Goal: Task Accomplishment & Management: Manage account settings

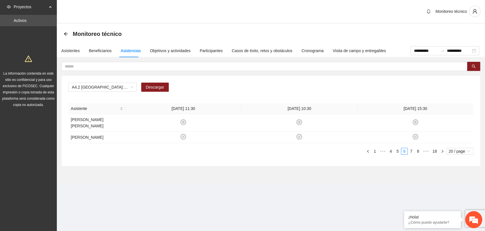
click at [401, 30] on div "Monitoreo técnico" at bounding box center [271, 33] width 415 height 11
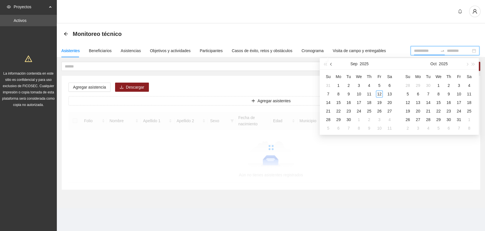
click at [332, 65] on button "button" at bounding box center [331, 63] width 6 height 11
type input "**********"
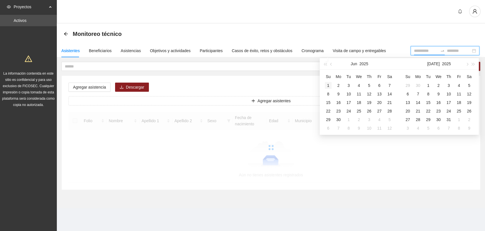
click at [328, 83] on div "1" at bounding box center [328, 85] width 7 height 7
type input "**********"
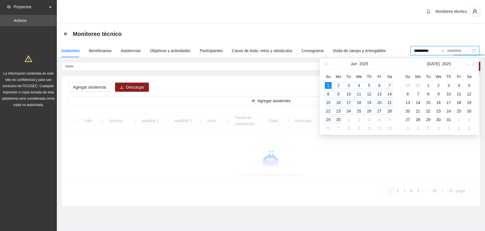
click at [341, 121] on div "30" at bounding box center [338, 119] width 7 height 7
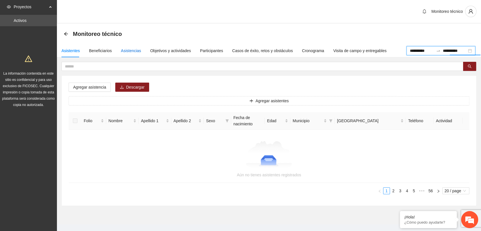
click at [131, 53] on div "Asistencias" at bounding box center [131, 50] width 20 height 6
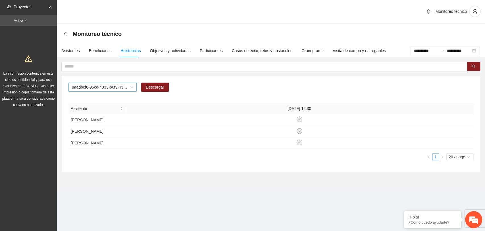
click at [118, 87] on span "8aadbcf8-95cd-4333-b6f9-4314c3142350" at bounding box center [102, 87] width 61 height 9
type input "***"
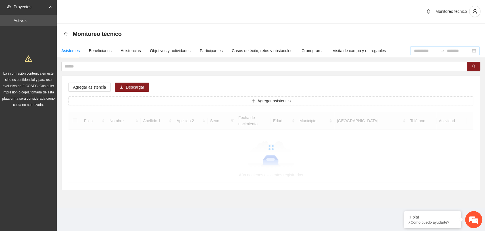
click at [414, 50] on input at bounding box center [426, 50] width 24 height 6
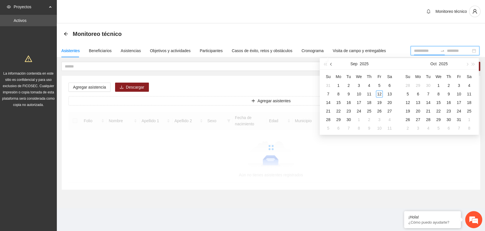
click at [331, 66] on button "button" at bounding box center [331, 63] width 6 height 11
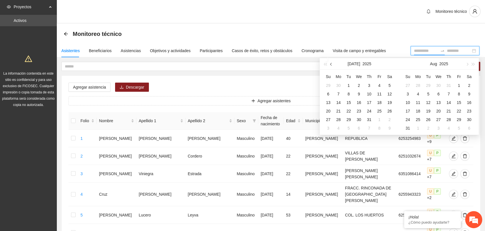
click at [331, 66] on button "button" at bounding box center [331, 63] width 6 height 11
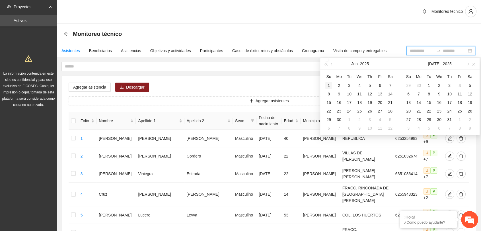
type input "**********"
click at [327, 82] on div "1" at bounding box center [328, 85] width 7 height 7
type input "**********"
click at [340, 120] on div "30" at bounding box center [338, 119] width 7 height 7
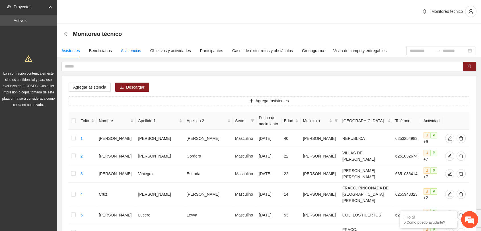
click at [133, 50] on div "Asistencias" at bounding box center [131, 50] width 20 height 6
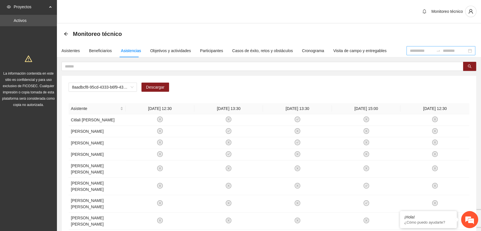
click at [409, 51] on input at bounding box center [421, 50] width 24 height 6
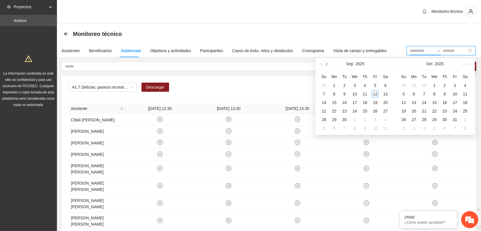
click at [327, 67] on button "button" at bounding box center [327, 63] width 6 height 11
type input "**********"
click at [325, 86] on div "1" at bounding box center [323, 85] width 7 height 7
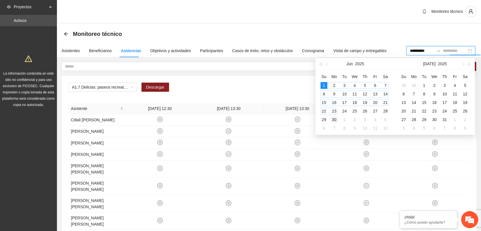
type input "**********"
click at [335, 121] on div "30" at bounding box center [333, 119] width 7 height 7
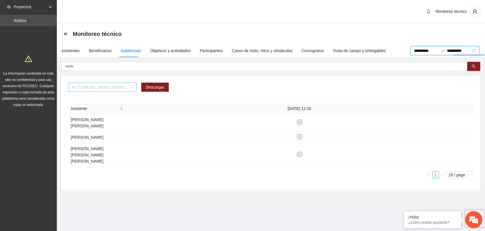
click at [94, 85] on span "A1.7 Delicias: paseos recreativos" at bounding box center [102, 87] width 61 height 9
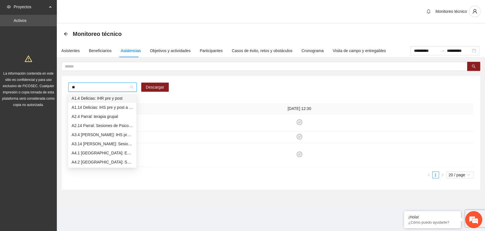
type input "***"
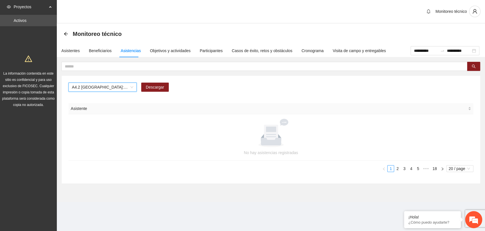
click at [417, 171] on div "Asistente No hay asistencias registradas 1 2 3 4 5 ••• 18 20 / page" at bounding box center [271, 139] width 405 height 73
click at [418, 169] on link "5" at bounding box center [418, 168] width 6 height 6
click at [418, 169] on link "7" at bounding box center [418, 168] width 6 height 6
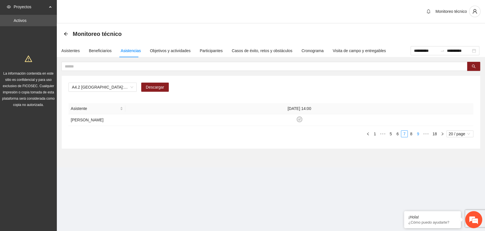
click at [416, 135] on link "9" at bounding box center [418, 134] width 6 height 6
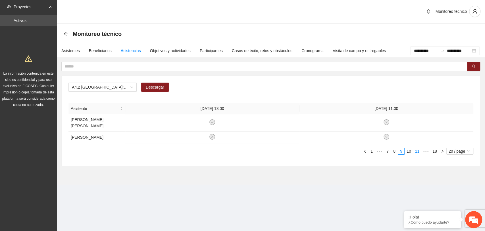
click at [416, 148] on link "11" at bounding box center [417, 151] width 8 height 6
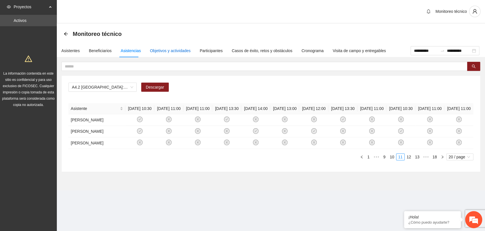
click at [164, 53] on div "Objetivos y actividades" at bounding box center [170, 50] width 41 height 6
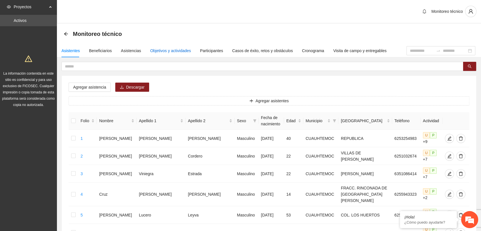
click at [166, 47] on div "Objetivos y actividades" at bounding box center [170, 50] width 41 height 6
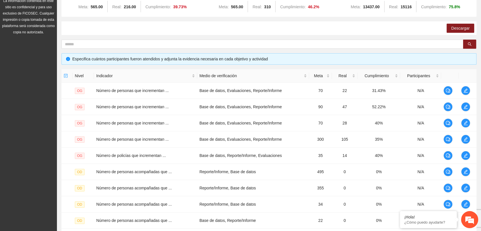
scroll to position [140, 0]
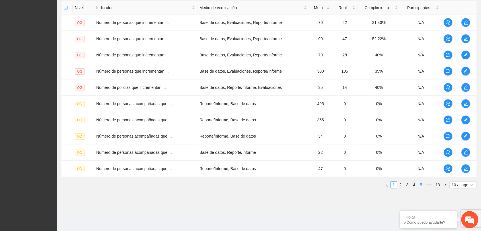
click at [423, 184] on link "5" at bounding box center [420, 184] width 6 height 6
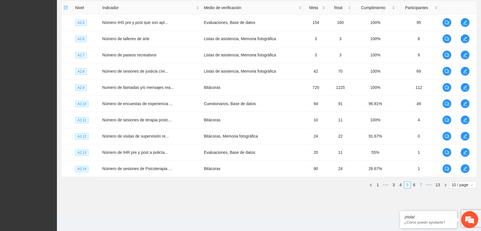
click at [422, 184] on link "7" at bounding box center [420, 184] width 6 height 6
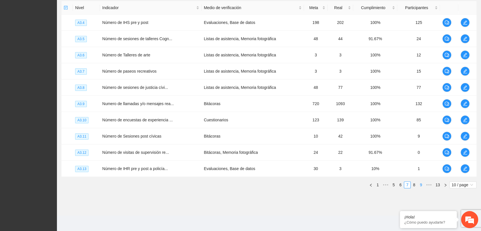
click at [422, 184] on link "9" at bounding box center [420, 184] width 6 height 6
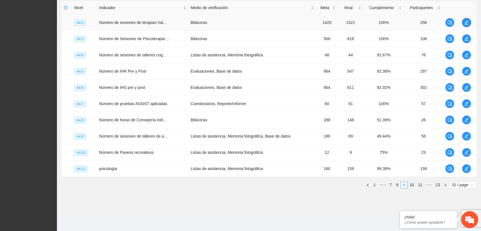
click at [465, 21] on icon "edit" at bounding box center [466, 22] width 5 height 5
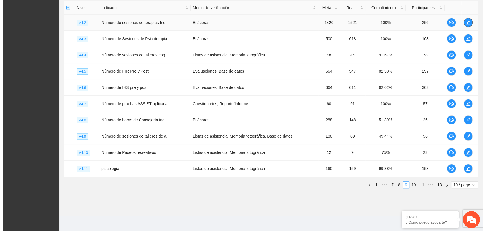
scroll to position [0, 0]
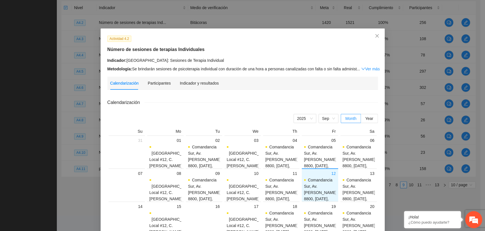
click at [192, 90] on div "Calendarización Participantes Indicador y resultados Calendarización 2025 Sep M…" at bounding box center [242, 205] width 271 height 259
click at [194, 82] on div "Indicador y resultados" at bounding box center [199, 83] width 39 height 6
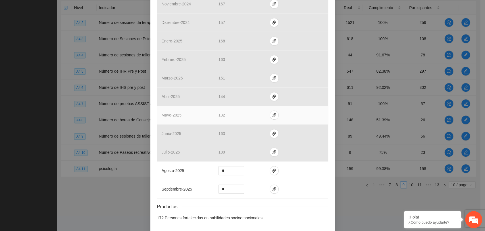
scroll to position [194, 0]
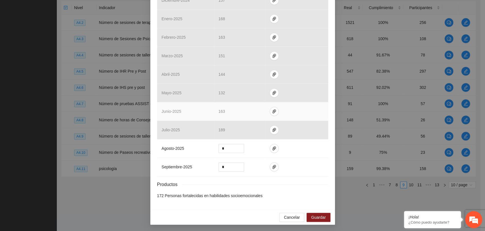
click at [219, 110] on span "163" at bounding box center [222, 111] width 7 height 5
click at [219, 111] on span "163" at bounding box center [222, 111] width 7 height 5
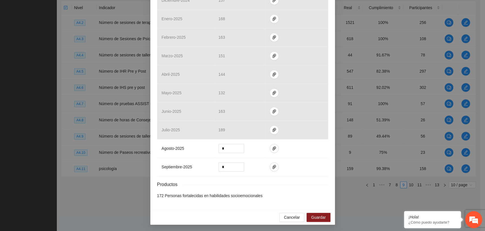
click at [96, 196] on div "Actividad 4.2 Número de sesiones de terapias Individuales Indicador: Chihuahua:…" at bounding box center [242, 115] width 485 height 231
click at [292, 215] on span "Cancelar" at bounding box center [292, 217] width 16 height 6
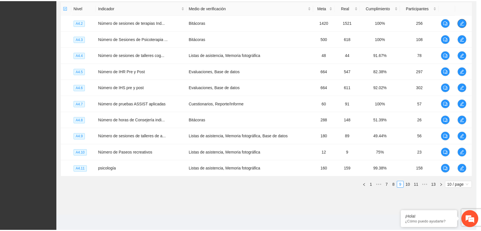
scroll to position [0, 0]
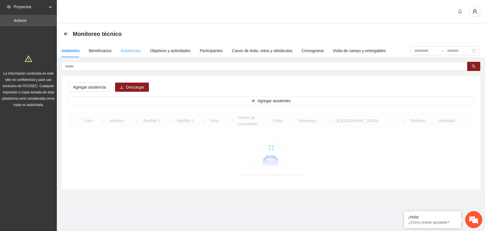
click at [130, 56] on div "Asistencias" at bounding box center [131, 50] width 20 height 13
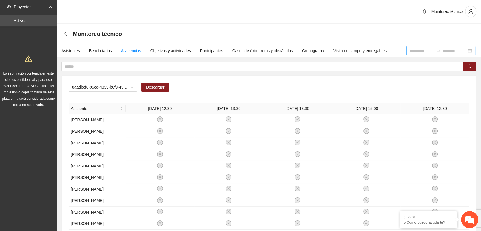
click at [409, 50] on input at bounding box center [421, 50] width 24 height 6
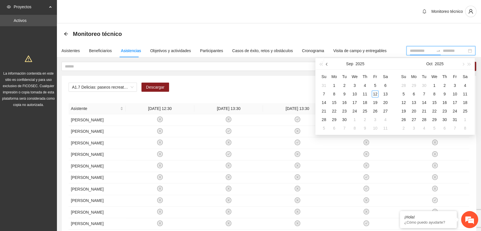
click at [326, 65] on span "button" at bounding box center [327, 64] width 3 height 3
type input "**********"
click at [323, 85] on div "1" at bounding box center [323, 85] width 7 height 7
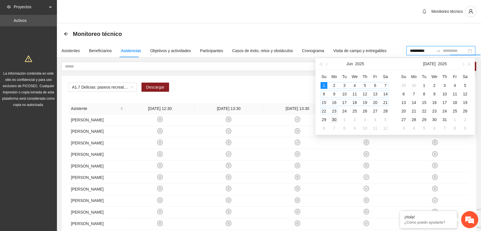
type input "**********"
click at [336, 118] on div "30" at bounding box center [333, 119] width 7 height 7
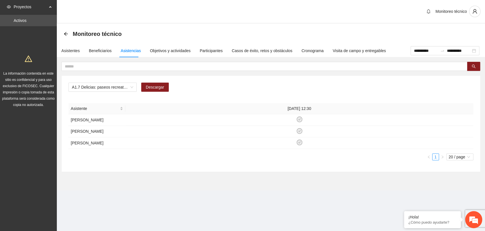
click at [361, 100] on div "A1.7 Delicias: paseos recreativos Descargar Asistente 21/06/2025 12:30 Luis Ang…" at bounding box center [271, 124] width 419 height 96
click at [101, 86] on span "A1.7 Delicias: paseos recreativos" at bounding box center [102, 87] width 61 height 9
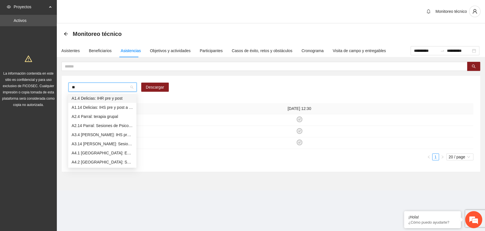
type input "***"
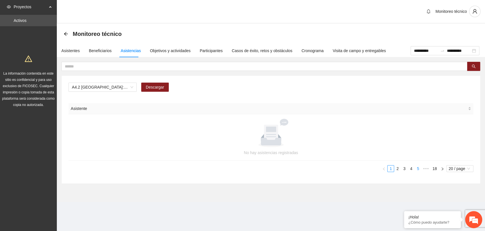
click at [420, 169] on link "5" at bounding box center [418, 168] width 6 height 6
click at [420, 169] on link "7" at bounding box center [418, 168] width 6 height 6
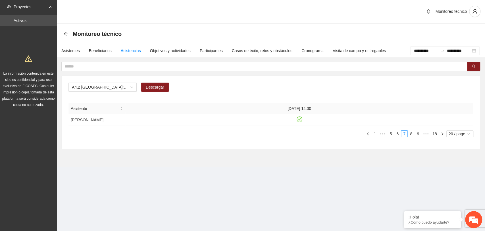
click at [289, 216] on section "**********" at bounding box center [242, 115] width 485 height 231
click at [160, 49] on div "Objetivos y actividades" at bounding box center [170, 50] width 41 height 6
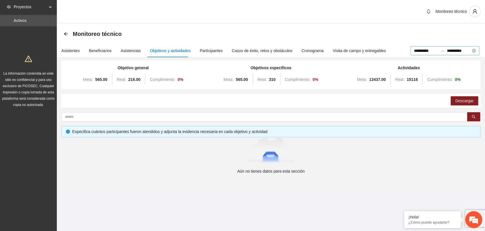
click at [469, 51] on input "**********" at bounding box center [459, 50] width 24 height 6
click at [177, 49] on div "Objetivos y actividades" at bounding box center [170, 50] width 41 height 6
click at [163, 52] on div "Objetivos y actividades" at bounding box center [170, 50] width 41 height 6
click at [162, 53] on div "Objetivos y actividades" at bounding box center [170, 50] width 41 height 6
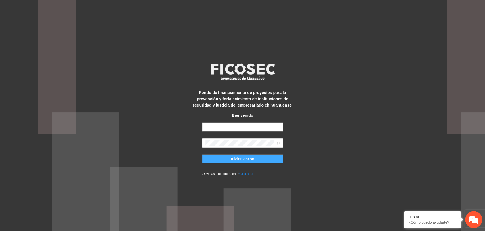
type input "**********"
click at [215, 160] on button "Iniciar sesión" at bounding box center [242, 158] width 81 height 9
click at [250, 163] on button "Iniciar sesión" at bounding box center [242, 158] width 81 height 9
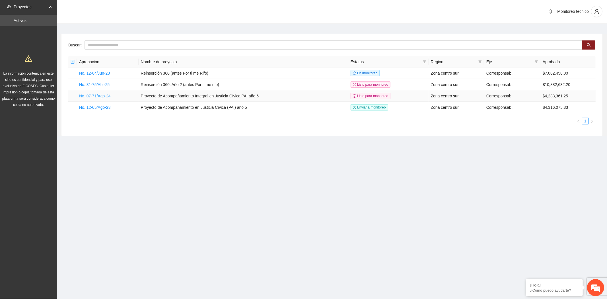
click at [95, 94] on link "No. 07-71/Ago-24" at bounding box center [95, 96] width 32 height 5
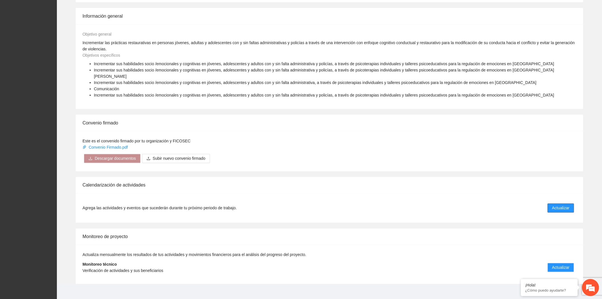
click at [554, 205] on span "Actualizar" at bounding box center [560, 208] width 17 height 6
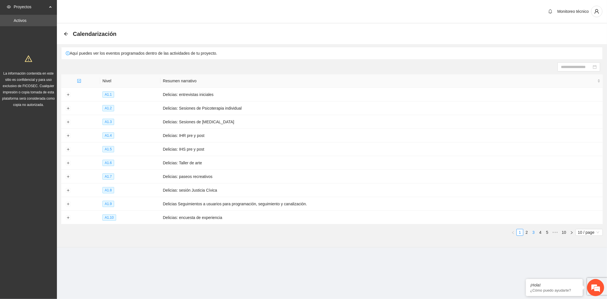
click at [532, 235] on li "3" at bounding box center [533, 232] width 7 height 7
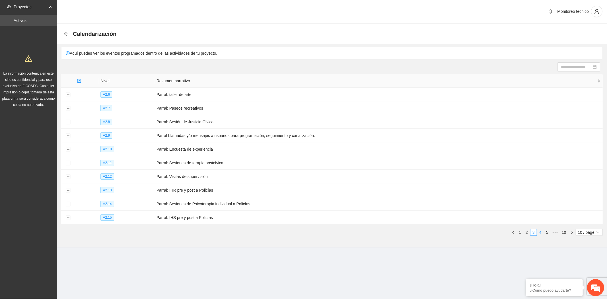
click at [537, 234] on link "4" at bounding box center [540, 232] width 6 height 6
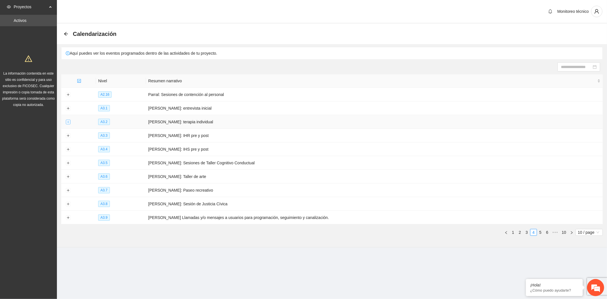
click at [67, 123] on button "Expand row" at bounding box center [68, 122] width 5 height 5
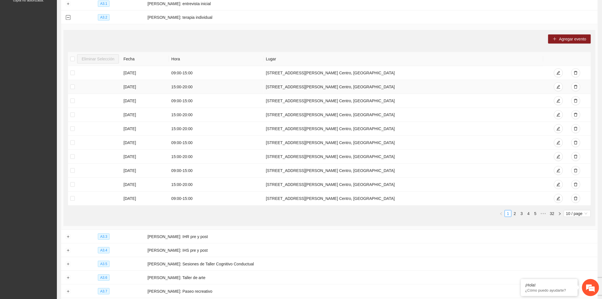
scroll to position [178, 0]
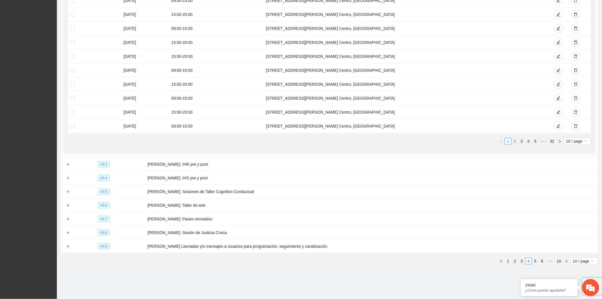
click at [515, 141] on link "2" at bounding box center [515, 141] width 6 height 6
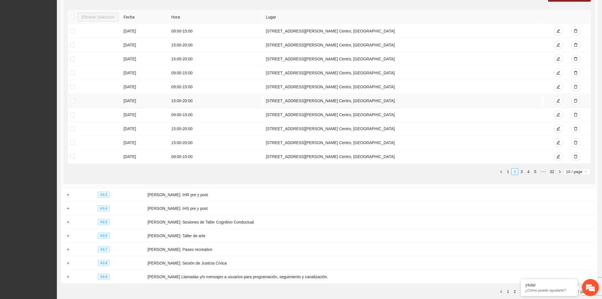
scroll to position [51, 0]
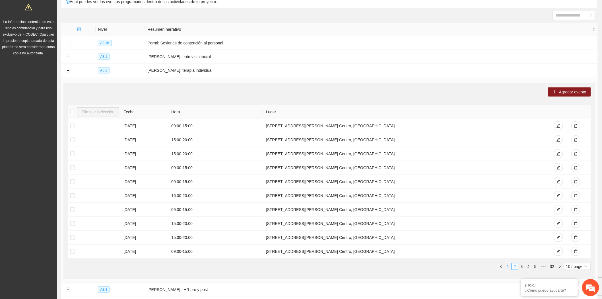
click at [509, 267] on link "1" at bounding box center [508, 266] width 6 height 6
click at [576, 126] on icon "delete" at bounding box center [576, 126] width 4 height 4
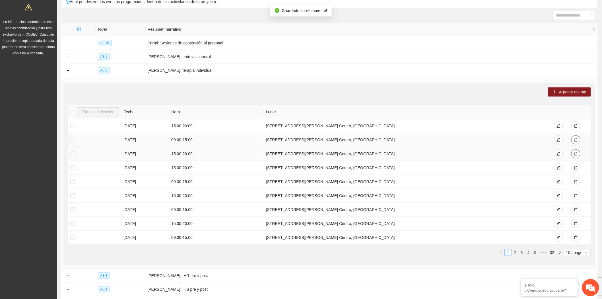
click at [575, 155] on icon "delete" at bounding box center [575, 154] width 3 height 4
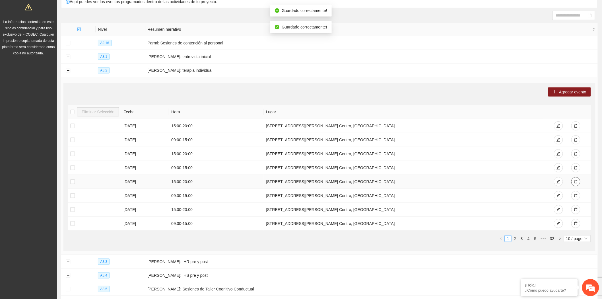
click at [578, 181] on button "button" at bounding box center [575, 181] width 9 height 9
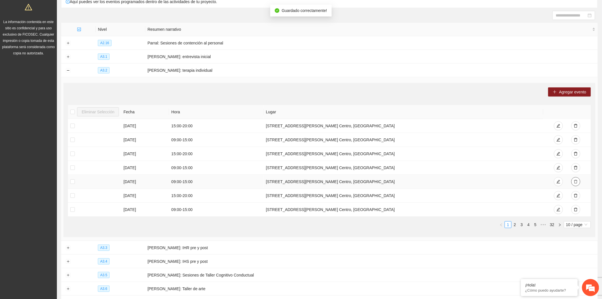
click at [578, 181] on button "button" at bounding box center [575, 181] width 9 height 9
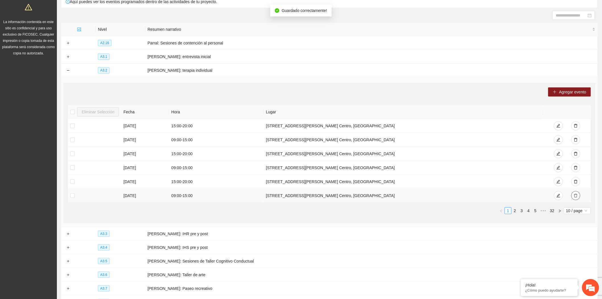
click at [576, 197] on icon "delete" at bounding box center [576, 195] width 4 height 4
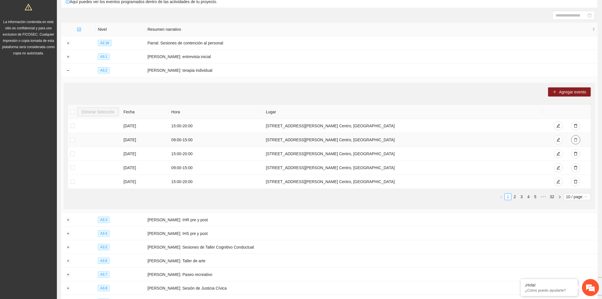
click at [576, 140] on icon "delete" at bounding box center [576, 140] width 4 height 4
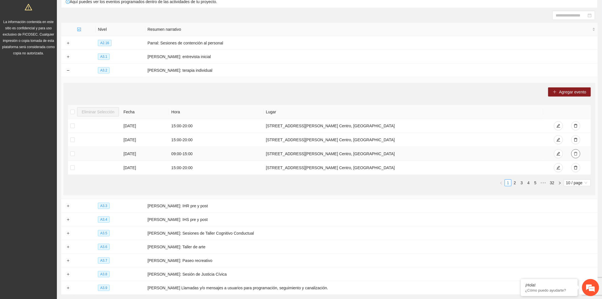
click at [576, 154] on icon "delete" at bounding box center [576, 154] width 4 height 4
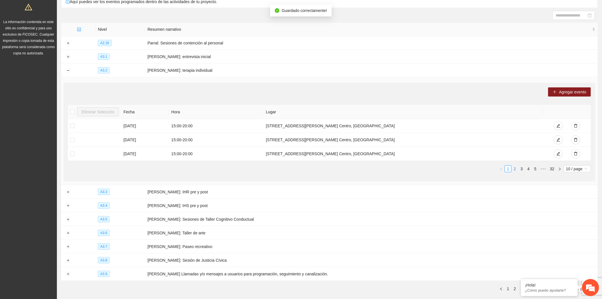
click at [515, 171] on link "2" at bounding box center [515, 168] width 6 height 6
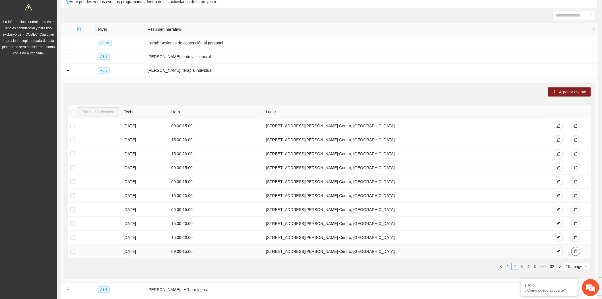
click at [574, 252] on icon "delete" at bounding box center [576, 251] width 4 height 4
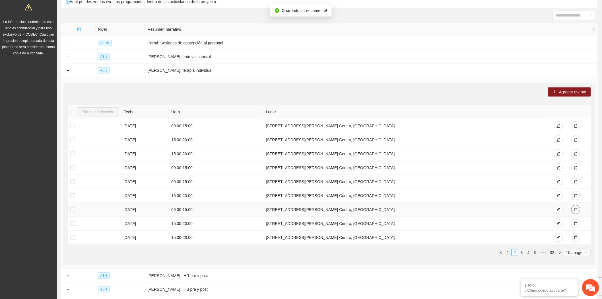
click at [575, 208] on icon "delete" at bounding box center [576, 209] width 4 height 4
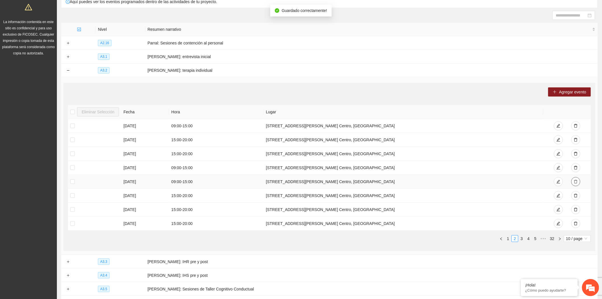
click at [575, 178] on button "button" at bounding box center [575, 181] width 9 height 9
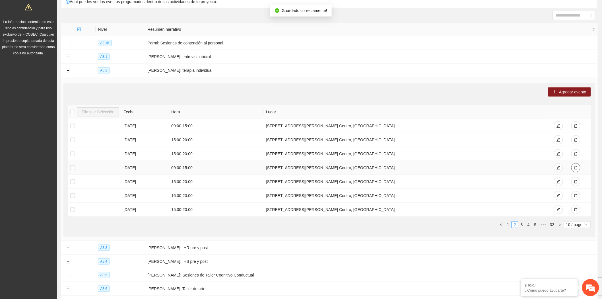
click at [576, 168] on icon "delete" at bounding box center [576, 167] width 4 height 4
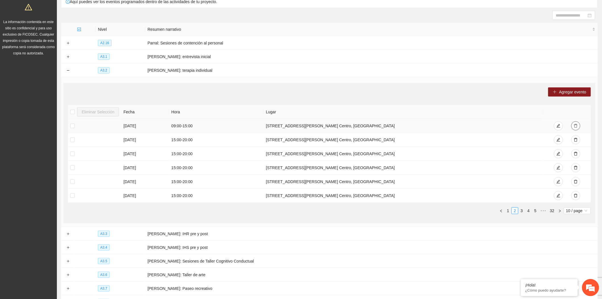
click at [574, 126] on icon "delete" at bounding box center [576, 126] width 4 height 4
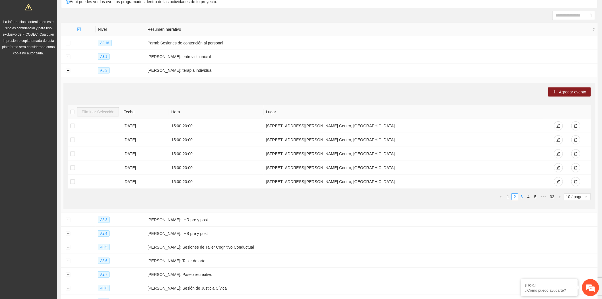
click at [521, 198] on link "3" at bounding box center [521, 196] width 6 height 6
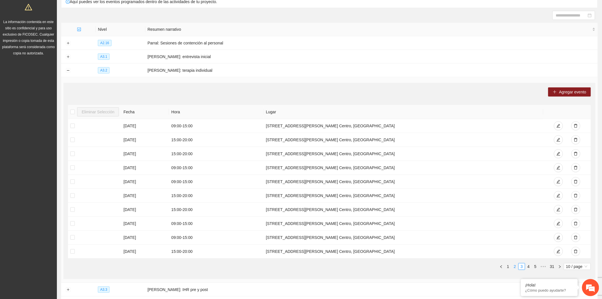
click at [515, 267] on link "2" at bounding box center [515, 266] width 6 height 6
click at [507, 266] on link "1" at bounding box center [508, 266] width 6 height 6
click at [521, 267] on link "3" at bounding box center [521, 266] width 6 height 6
click at [529, 268] on link "4" at bounding box center [528, 266] width 6 height 6
click at [530, 268] on link "5" at bounding box center [528, 266] width 6 height 6
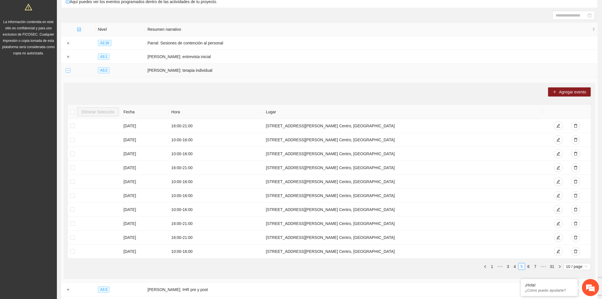
click at [68, 71] on button "Collapse row" at bounding box center [68, 70] width 5 height 5
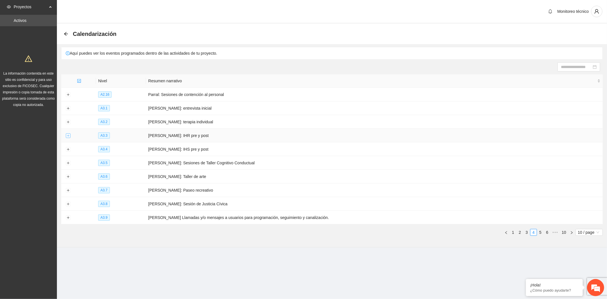
click at [67, 136] on button "Expand row" at bounding box center [68, 135] width 5 height 5
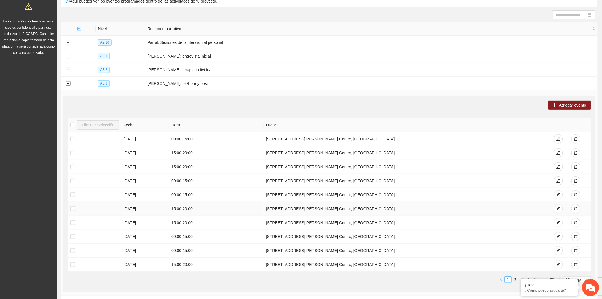
scroll to position [63, 0]
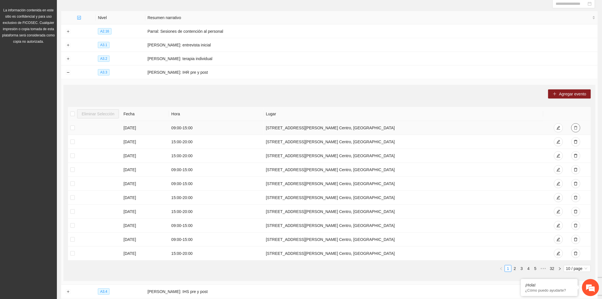
click at [575, 128] on icon "delete" at bounding box center [576, 128] width 4 height 4
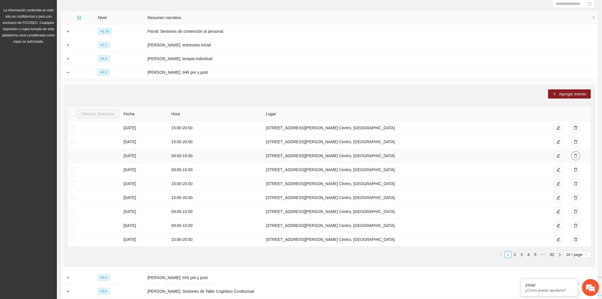
click at [574, 157] on icon "delete" at bounding box center [576, 156] width 4 height 4
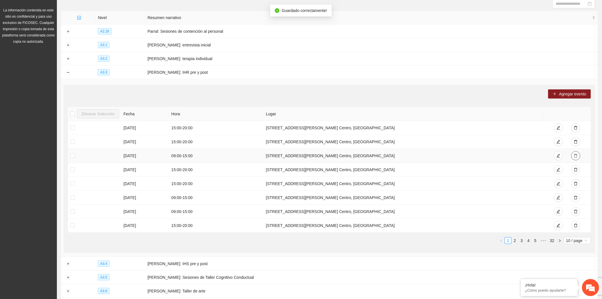
click at [574, 157] on icon "delete" at bounding box center [576, 156] width 4 height 4
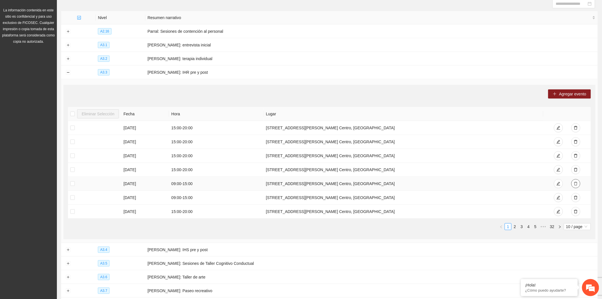
click at [576, 186] on span "delete" at bounding box center [576, 183] width 4 height 5
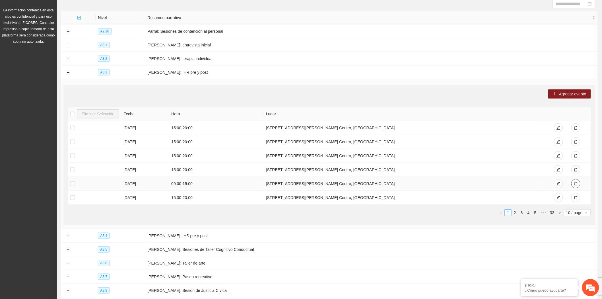
click at [576, 186] on span "delete" at bounding box center [576, 183] width 4 height 5
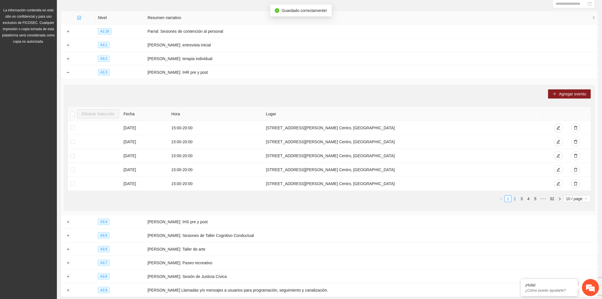
click at [515, 202] on link "2" at bounding box center [515, 198] width 6 height 6
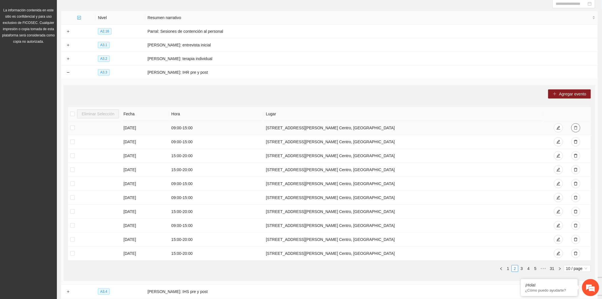
click at [576, 130] on icon "delete" at bounding box center [575, 128] width 3 height 4
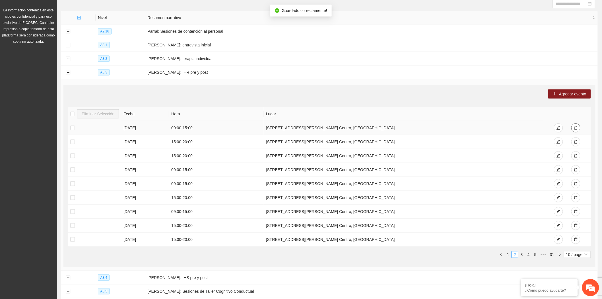
click at [576, 130] on icon "delete" at bounding box center [575, 128] width 3 height 4
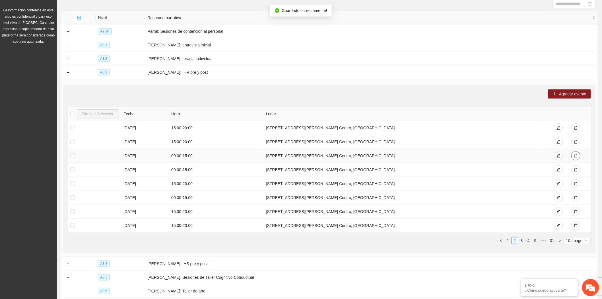
click at [576, 158] on icon "delete" at bounding box center [575, 156] width 3 height 4
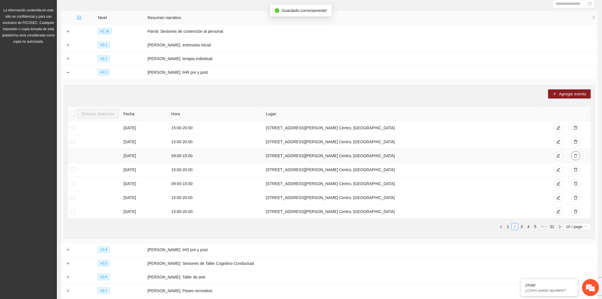
click at [576, 158] on icon "delete" at bounding box center [575, 156] width 3 height 4
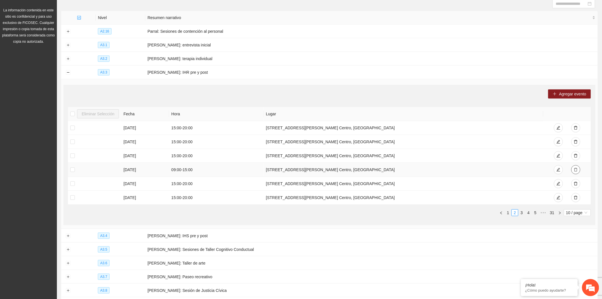
click at [576, 171] on icon "delete" at bounding box center [575, 170] width 3 height 4
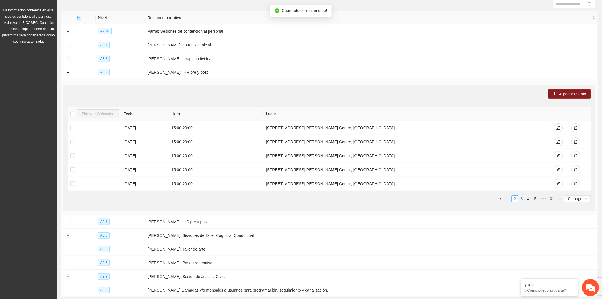
click at [522, 199] on link "3" at bounding box center [521, 198] width 6 height 6
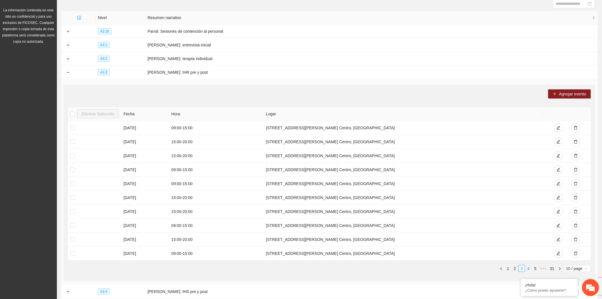
click at [528, 268] on link "4" at bounding box center [528, 268] width 6 height 6
click at [530, 269] on link "5" at bounding box center [528, 268] width 6 height 6
click at [528, 268] on link "6" at bounding box center [528, 268] width 6 height 6
click at [515, 268] on link "5" at bounding box center [515, 268] width 6 height 6
click at [507, 269] on link "3" at bounding box center [508, 268] width 6 height 6
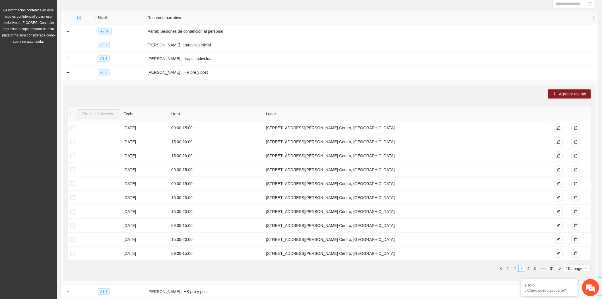
click at [514, 270] on link "2" at bounding box center [515, 268] width 6 height 6
click at [509, 268] on link "1" at bounding box center [508, 268] width 6 height 6
click at [67, 72] on button "Collapse row" at bounding box center [68, 72] width 5 height 5
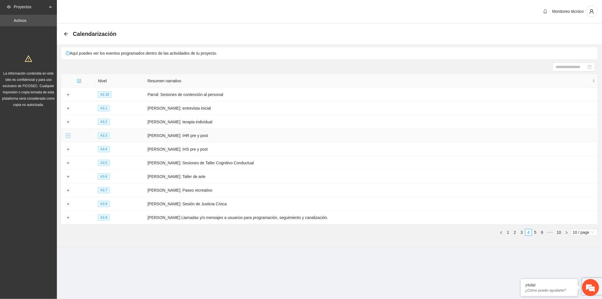
scroll to position [0, 0]
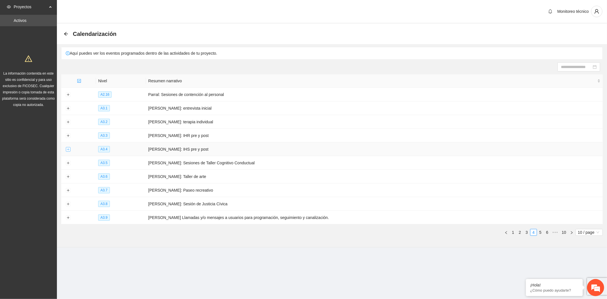
click at [67, 149] on button "Expand row" at bounding box center [68, 149] width 5 height 5
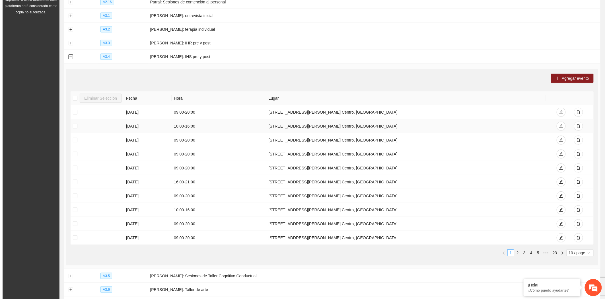
scroll to position [95, 0]
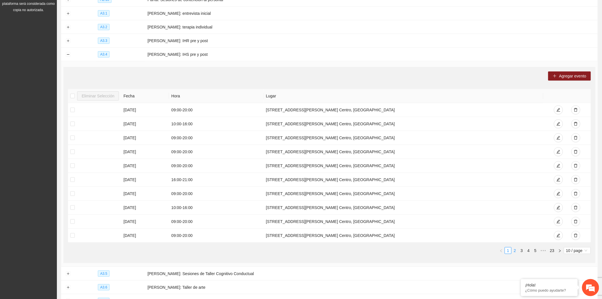
click at [514, 252] on link "2" at bounding box center [515, 250] width 6 height 6
click at [522, 252] on link "3" at bounding box center [521, 250] width 6 height 6
click at [530, 250] on link "4" at bounding box center [528, 250] width 6 height 6
click at [529, 251] on link "5" at bounding box center [528, 250] width 6 height 6
drag, startPoint x: 345, startPoint y: 111, endPoint x: 260, endPoint y: 107, distance: 86.0
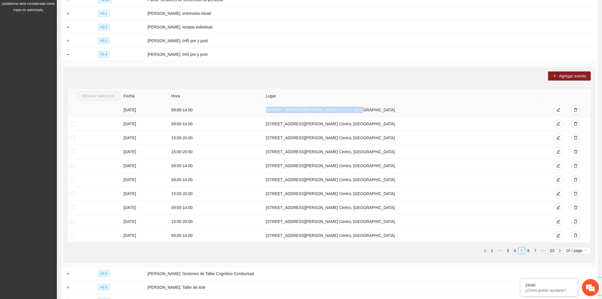
click at [260, 107] on tr "[DATE] 09:00 - 14:00 [STREET_ADDRESS][PERSON_NAME] Centro, [GEOGRAPHIC_DATA]" at bounding box center [329, 110] width 523 height 14
copy tr "[STREET_ADDRESS][PERSON_NAME] Centro, [GEOGRAPHIC_DATA]"
click at [556, 74] on icon "plus" at bounding box center [554, 76] width 4 height 4
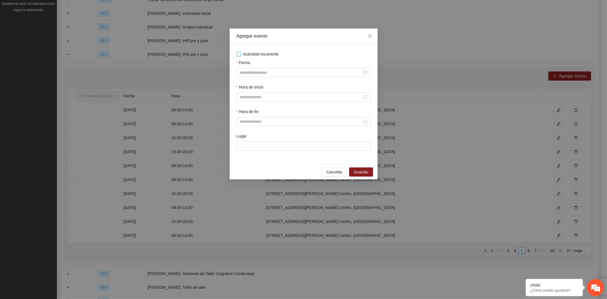
click at [251, 55] on span "Actividad recurrente" at bounding box center [261, 54] width 40 height 6
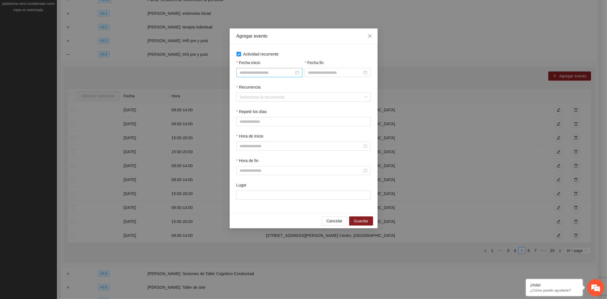
click at [259, 72] on input "Fecha inicio" at bounding box center [267, 72] width 54 height 6
type input "**********"
click at [252, 104] on div "1" at bounding box center [254, 106] width 7 height 7
click at [324, 71] on input "Fecha fin" at bounding box center [335, 72] width 54 height 6
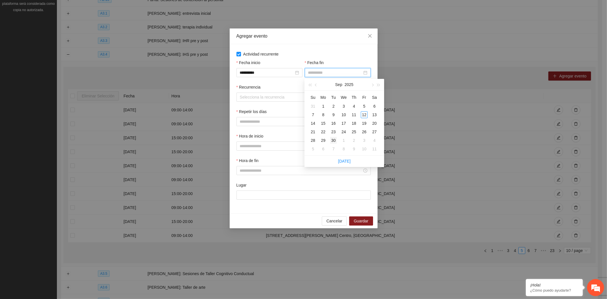
type input "**********"
click at [335, 139] on div "30" at bounding box center [333, 140] width 7 height 7
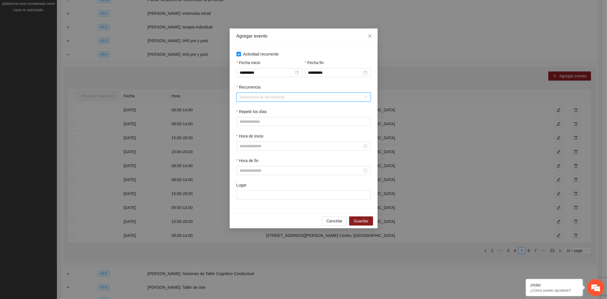
click at [263, 100] on input "Recurrencia" at bounding box center [301, 97] width 123 height 9
click at [265, 110] on div "Semanalmente" at bounding box center [302, 109] width 127 height 6
click at [243, 124] on button "L" at bounding box center [241, 121] width 11 height 9
click at [256, 121] on span "M" at bounding box center [255, 121] width 3 height 6
click at [273, 123] on button "X" at bounding box center [270, 121] width 12 height 9
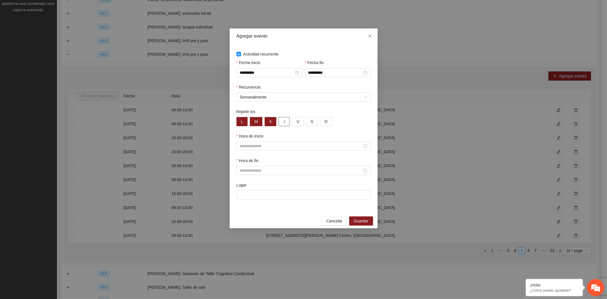
click at [287, 121] on button "J" at bounding box center [283, 121] width 11 height 9
click at [293, 123] on button "V" at bounding box center [298, 121] width 12 height 9
click at [272, 146] on input "Hora de inicio" at bounding box center [301, 146] width 122 height 6
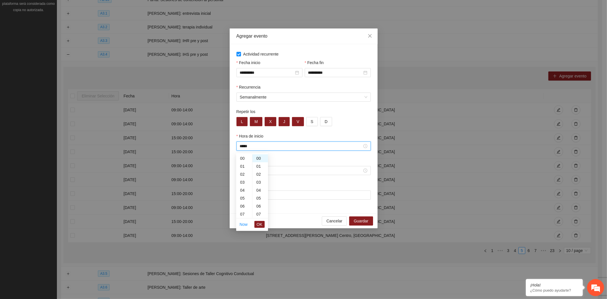
scroll to position [119, 0]
type input "*****"
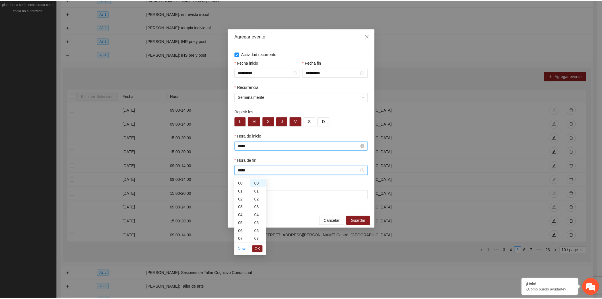
scroll to position [159, 0]
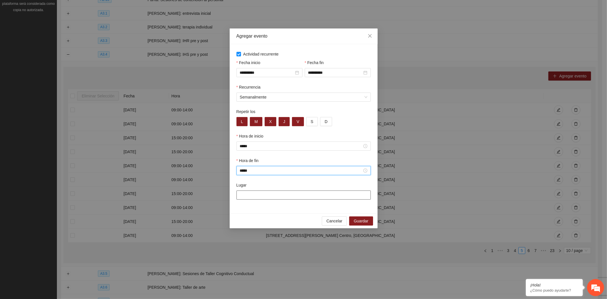
type input "*****"
click at [268, 196] on input "Lugar" at bounding box center [303, 194] width 134 height 9
type input "**********"
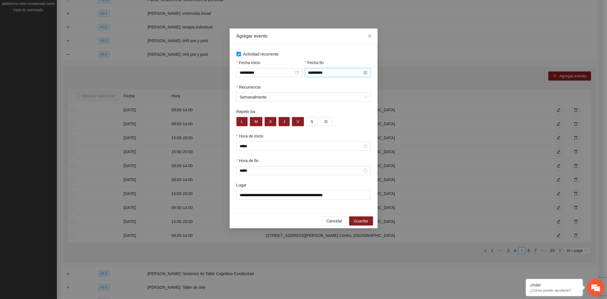
click at [338, 71] on input "**********" at bounding box center [335, 72] width 54 height 6
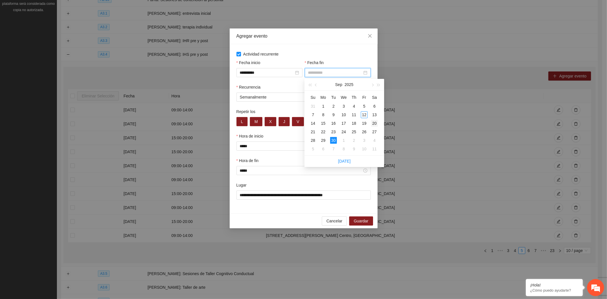
type input "**********"
click at [376, 122] on div "20" at bounding box center [374, 123] width 7 height 7
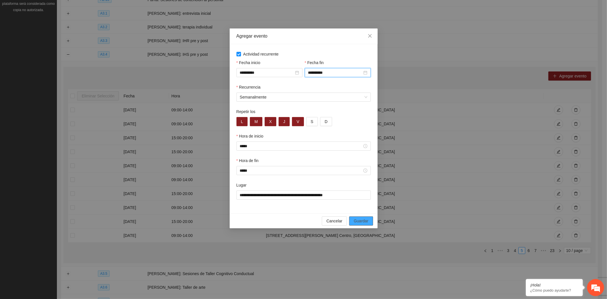
click at [369, 219] on button "Guardar" at bounding box center [361, 220] width 24 height 9
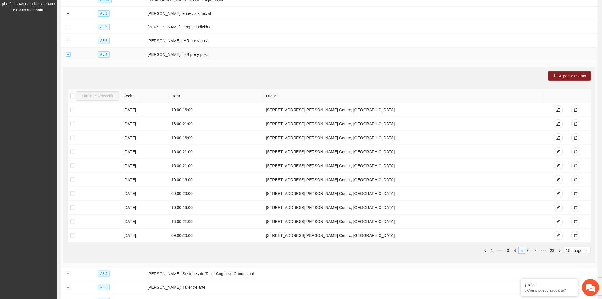
click at [68, 56] on button "Collapse row" at bounding box center [68, 54] width 5 height 5
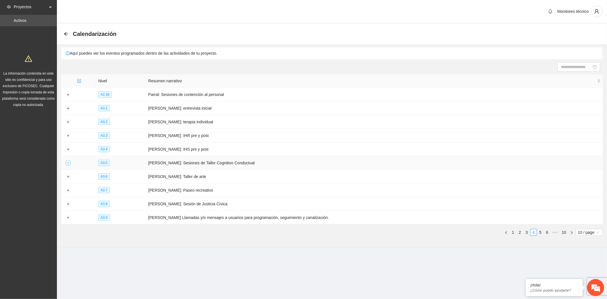
click at [67, 163] on button "Expand row" at bounding box center [68, 163] width 5 height 5
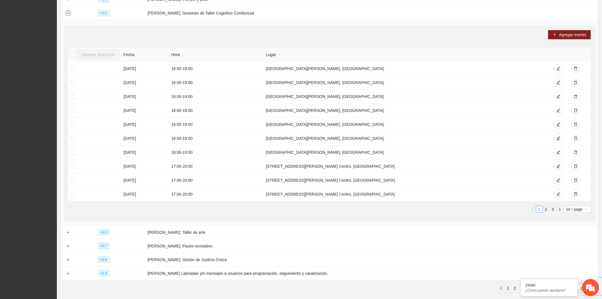
scroll to position [178, 0]
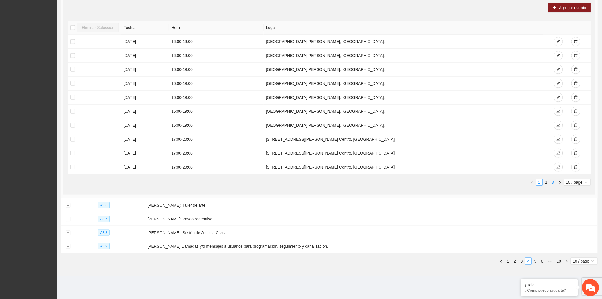
click at [550, 182] on link "3" at bounding box center [553, 182] width 6 height 6
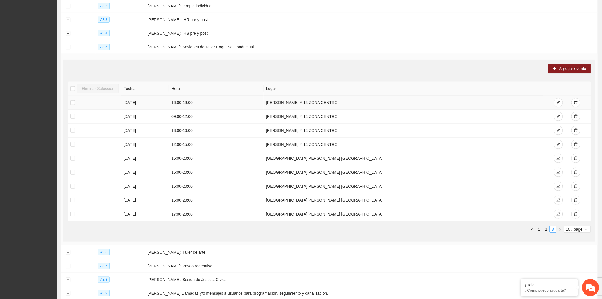
scroll to position [101, 0]
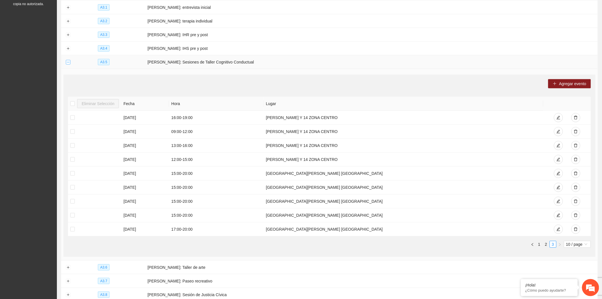
click at [66, 63] on button "Collapse row" at bounding box center [68, 62] width 5 height 5
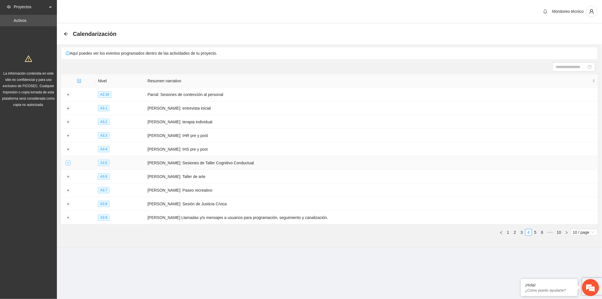
scroll to position [0, 0]
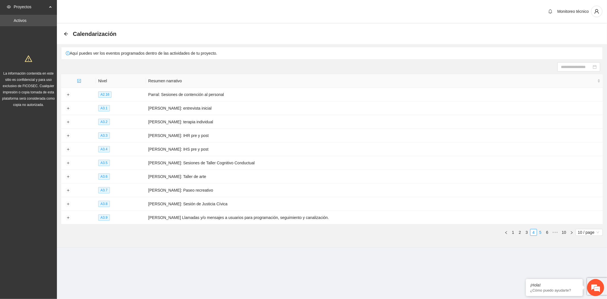
click at [540, 233] on link "5" at bounding box center [540, 232] width 6 height 6
click at [67, 135] on button "Expand row" at bounding box center [68, 135] width 5 height 5
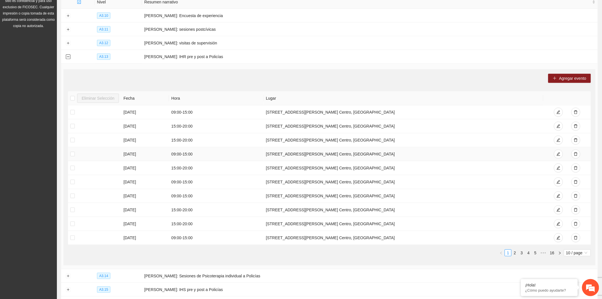
scroll to position [95, 0]
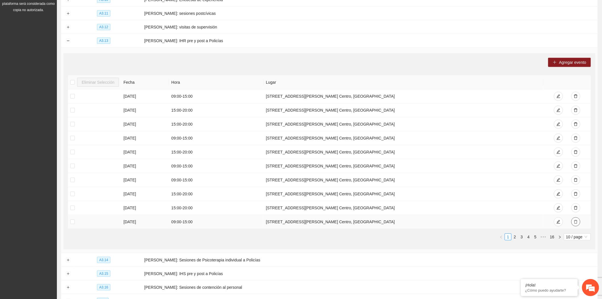
click at [576, 222] on icon "delete" at bounding box center [576, 222] width 4 height 4
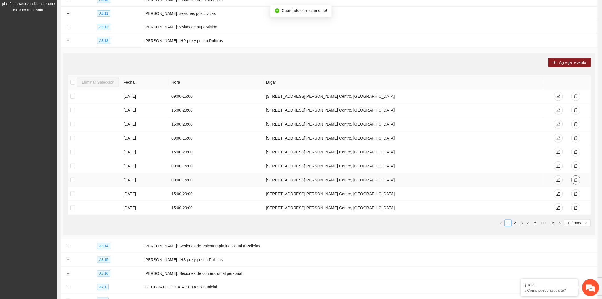
click at [574, 181] on icon "delete" at bounding box center [576, 180] width 4 height 4
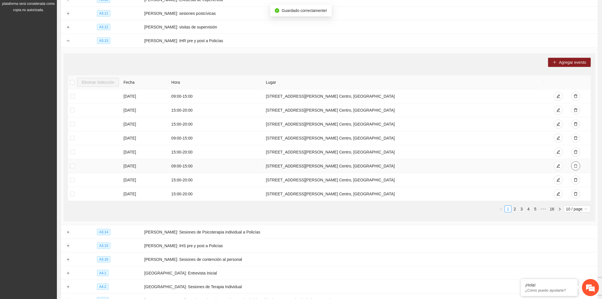
click at [576, 167] on icon "delete" at bounding box center [576, 166] width 4 height 4
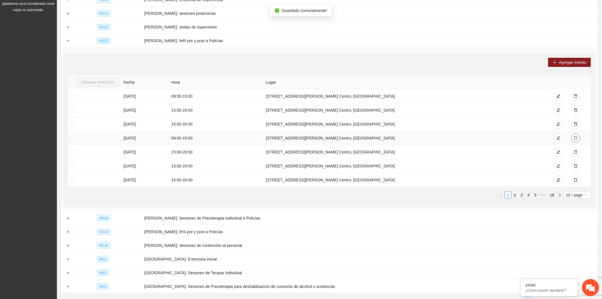
click at [576, 140] on icon "delete" at bounding box center [576, 138] width 4 height 4
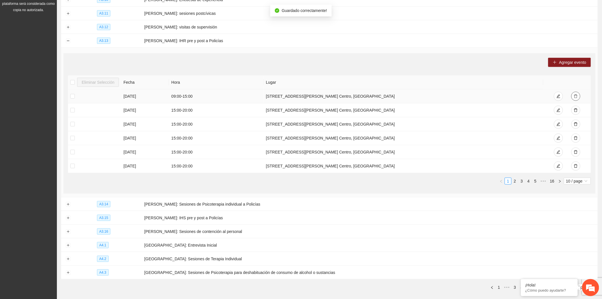
click at [575, 97] on icon "delete" at bounding box center [576, 96] width 4 height 4
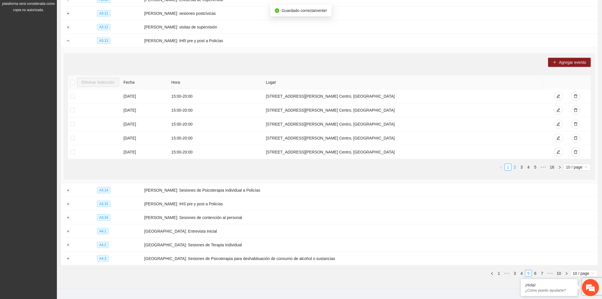
click at [514, 169] on link "2" at bounding box center [515, 167] width 6 height 6
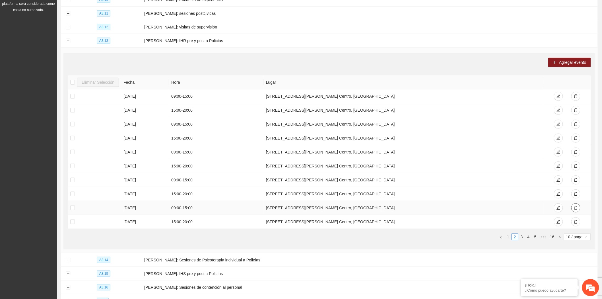
click at [577, 207] on icon "delete" at bounding box center [575, 208] width 3 height 4
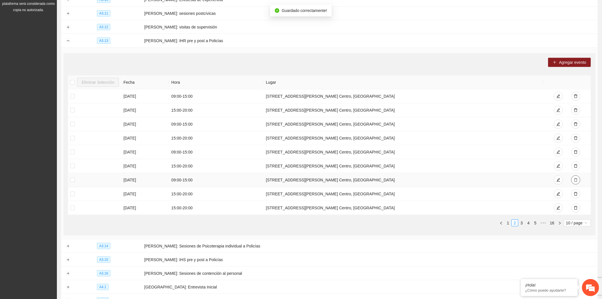
click at [575, 179] on icon "delete" at bounding box center [575, 180] width 3 height 4
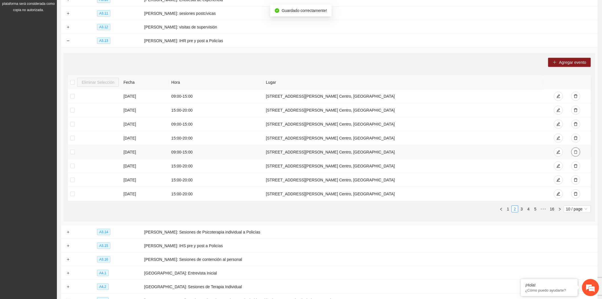
click at [575, 152] on icon "delete" at bounding box center [576, 152] width 4 height 4
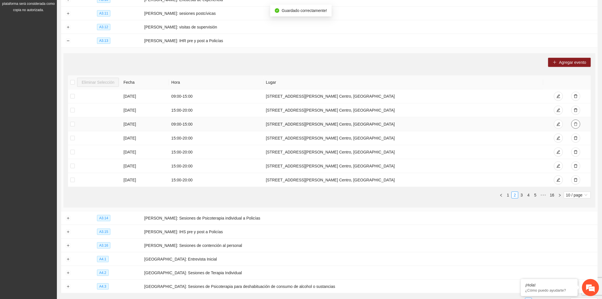
click at [577, 125] on icon "delete" at bounding box center [575, 124] width 3 height 4
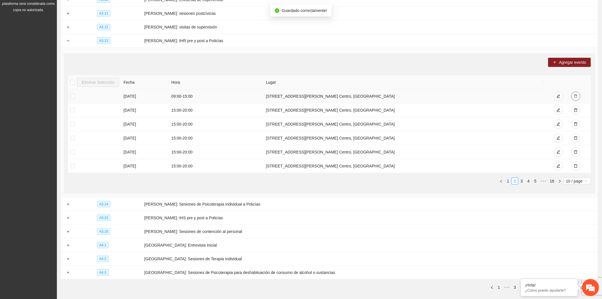
click at [576, 96] on icon "delete" at bounding box center [576, 96] width 4 height 4
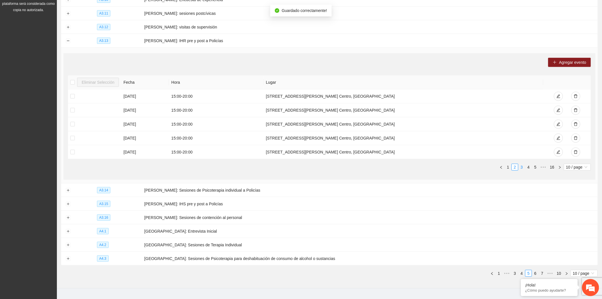
click at [521, 169] on link "3" at bounding box center [521, 167] width 6 height 6
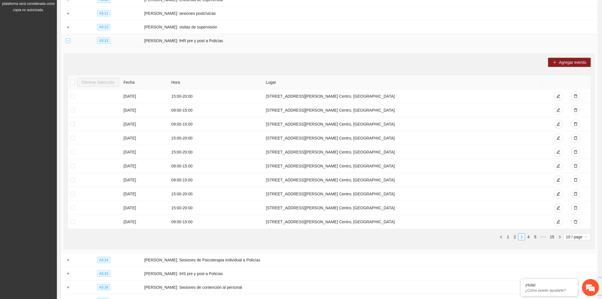
click at [67, 39] on button "Collapse row" at bounding box center [68, 41] width 5 height 5
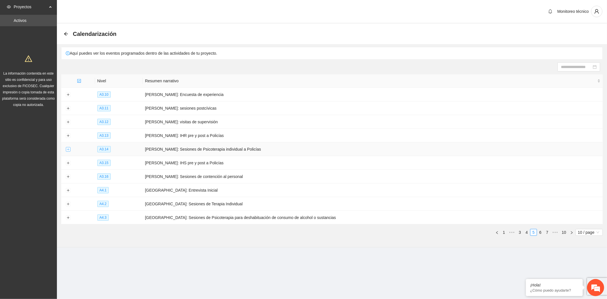
click at [67, 148] on button "Expand row" at bounding box center [68, 149] width 5 height 5
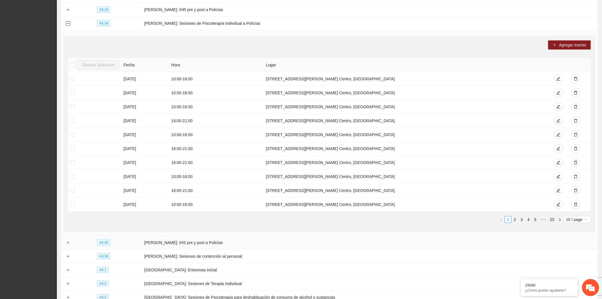
scroll to position [126, 0]
click at [515, 221] on link "2" at bounding box center [515, 219] width 6 height 6
click at [522, 221] on link "3" at bounding box center [521, 219] width 6 height 6
click at [67, 24] on button "Collapse row" at bounding box center [68, 23] width 5 height 5
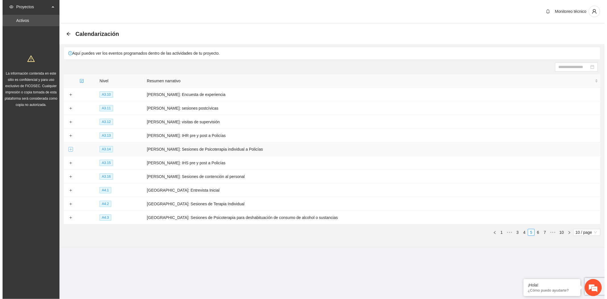
scroll to position [0, 0]
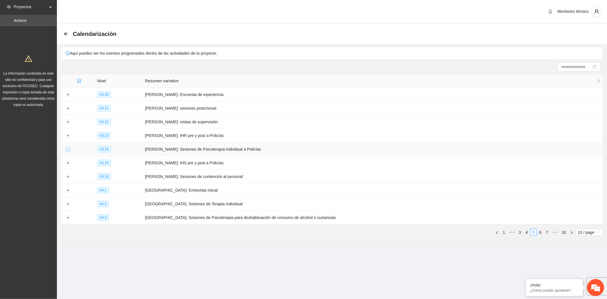
click at [68, 150] on button "Expand row" at bounding box center [68, 149] width 5 height 5
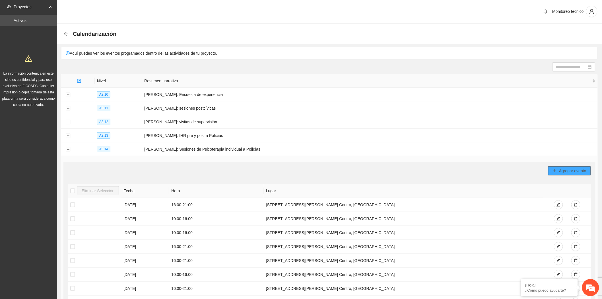
click at [560, 168] on span "Agregar evento" at bounding box center [572, 170] width 27 height 6
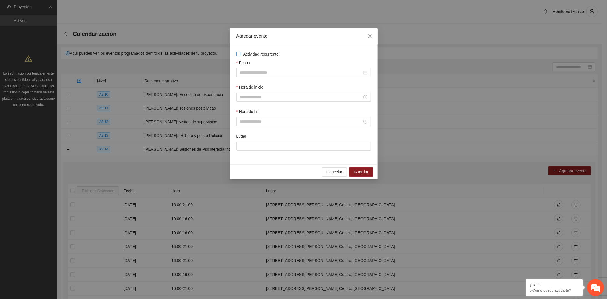
click at [255, 52] on span "Actividad recurrente" at bounding box center [261, 54] width 40 height 6
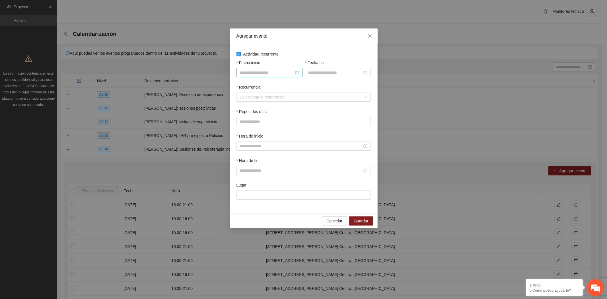
click at [261, 73] on input "Fecha inicio" at bounding box center [267, 72] width 54 height 6
type input "**********"
click at [255, 106] on div "1" at bounding box center [254, 105] width 7 height 7
click at [332, 72] on input "Fecha fin" at bounding box center [335, 72] width 54 height 6
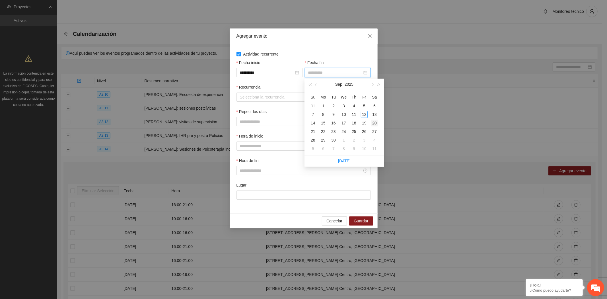
type input "**********"
click at [374, 125] on div "20" at bounding box center [374, 122] width 7 height 7
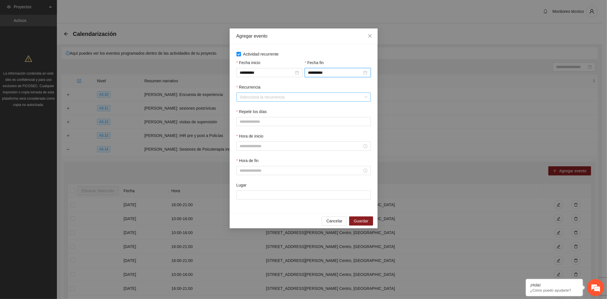
click at [250, 98] on input "Recurrencia" at bounding box center [301, 97] width 123 height 9
click at [254, 109] on div "Semanalmente" at bounding box center [302, 109] width 127 height 6
click at [240, 123] on button "L" at bounding box center [241, 121] width 11 height 9
click at [256, 125] on span "M" at bounding box center [255, 121] width 3 height 6
click at [270, 123] on span "X" at bounding box center [270, 121] width 3 height 6
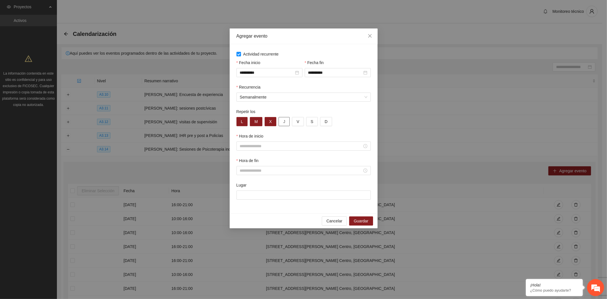
click at [282, 122] on button "J" at bounding box center [283, 121] width 11 height 9
click at [297, 124] on span "V" at bounding box center [297, 121] width 3 height 6
click at [248, 146] on input "Hora de inicio" at bounding box center [301, 146] width 122 height 6
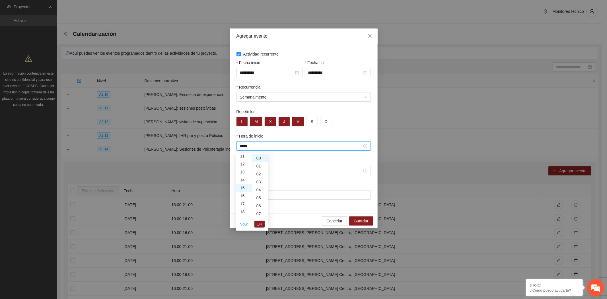
scroll to position [119, 0]
type input "*****"
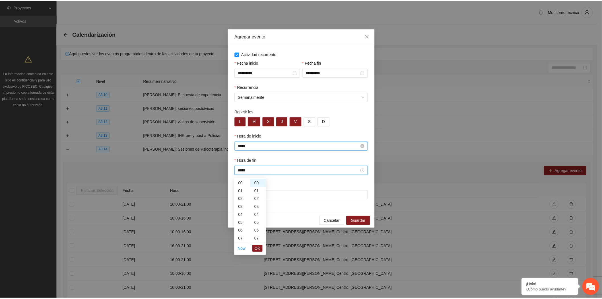
scroll to position [159, 0]
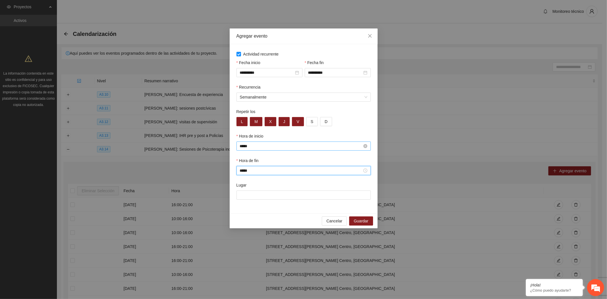
type input "*****"
type input "**********"
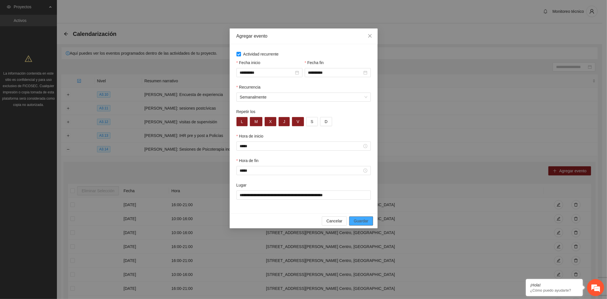
click at [364, 222] on span "Guardar" at bounding box center [360, 221] width 15 height 6
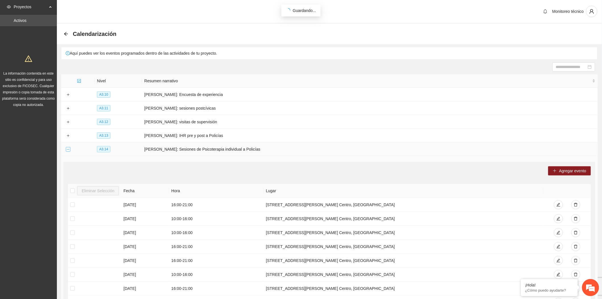
click at [68, 151] on button "Collapse row" at bounding box center [68, 149] width 5 height 5
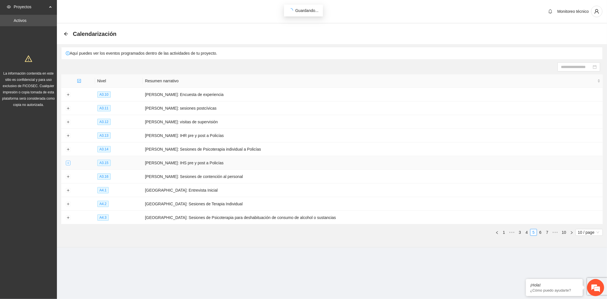
click at [67, 163] on button "Expand row" at bounding box center [68, 163] width 5 height 5
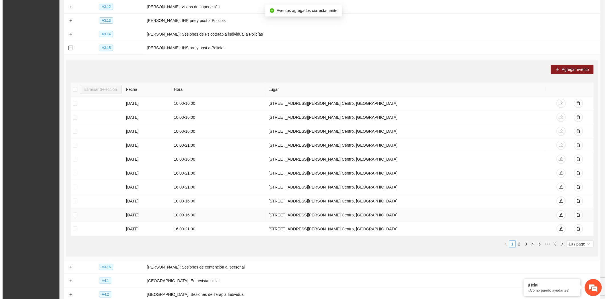
scroll to position [115, 0]
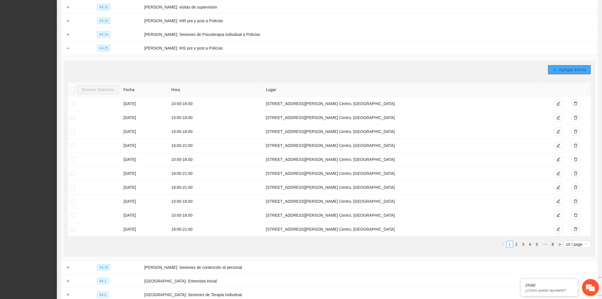
click at [558, 71] on button "Agregar evento" at bounding box center [569, 69] width 43 height 9
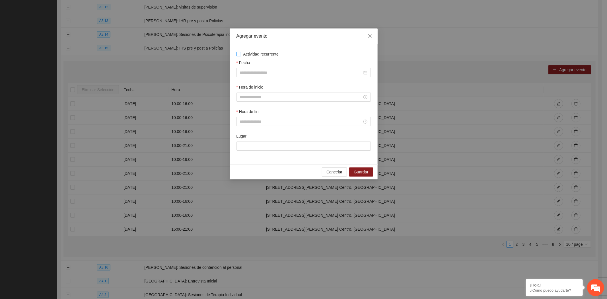
drag, startPoint x: 251, startPoint y: 59, endPoint x: 251, endPoint y: 53, distance: 6.5
click at [251, 59] on div "Actividad recurrente Fecha Hora de inicio Hora de fin Lugar" at bounding box center [303, 104] width 134 height 106
click at [255, 52] on span "Actividad recurrente" at bounding box center [261, 54] width 40 height 6
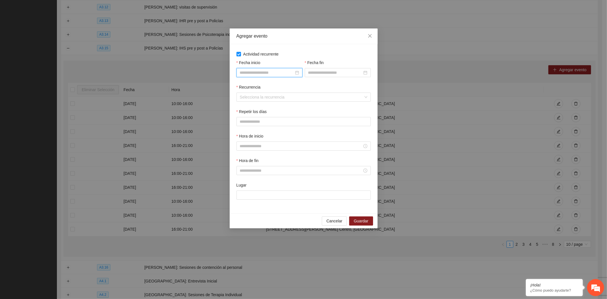
click at [252, 70] on input "Fecha inicio" at bounding box center [267, 72] width 54 height 6
type input "**********"
click at [254, 105] on div "1" at bounding box center [254, 106] width 7 height 7
click at [326, 75] on input "Fecha fin" at bounding box center [335, 72] width 54 height 6
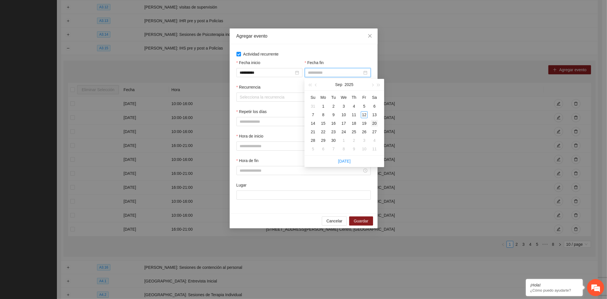
type input "**********"
click at [375, 123] on div "20" at bounding box center [374, 123] width 7 height 7
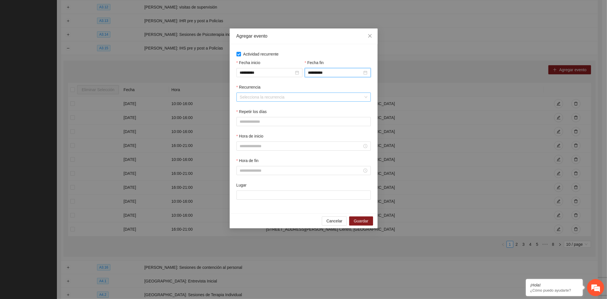
click at [241, 98] on input "Recurrencia" at bounding box center [301, 97] width 123 height 9
click at [258, 110] on div "Semanalmente" at bounding box center [302, 109] width 127 height 6
click at [244, 123] on button "L" at bounding box center [241, 121] width 11 height 9
click at [252, 123] on button "M" at bounding box center [256, 121] width 13 height 9
click at [272, 121] on button "X" at bounding box center [270, 121] width 12 height 9
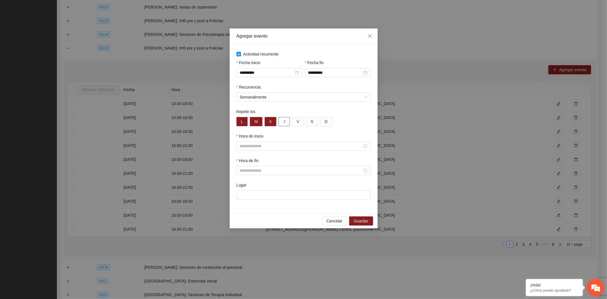
click at [285, 121] on button "J" at bounding box center [283, 121] width 11 height 9
click at [295, 122] on button "V" at bounding box center [298, 121] width 12 height 9
click at [252, 150] on div at bounding box center [303, 145] width 134 height 9
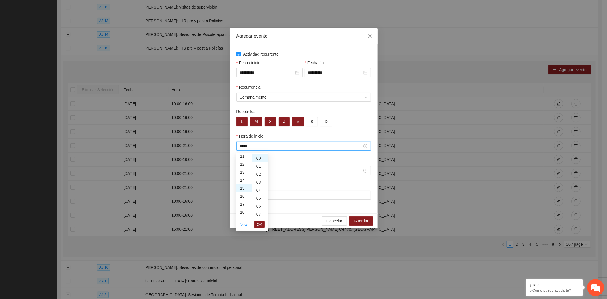
scroll to position [119, 0]
type input "*****"
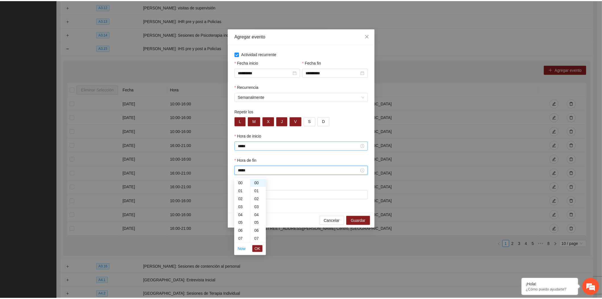
scroll to position [159, 0]
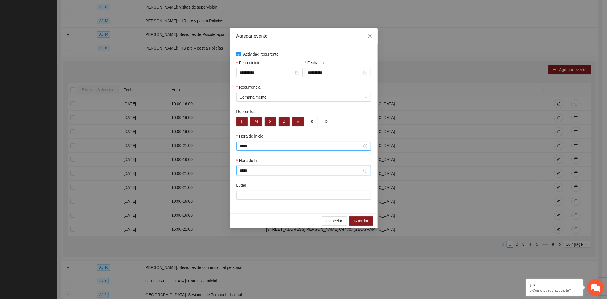
type input "*****"
type input "**********"
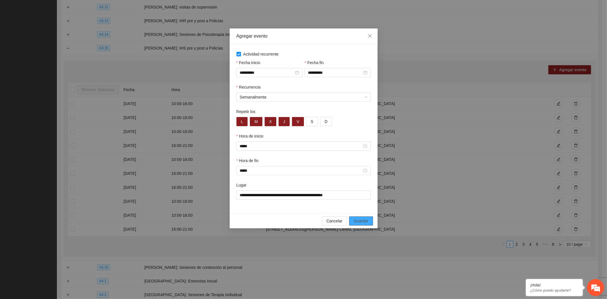
click at [370, 223] on button "Guardar" at bounding box center [361, 220] width 24 height 9
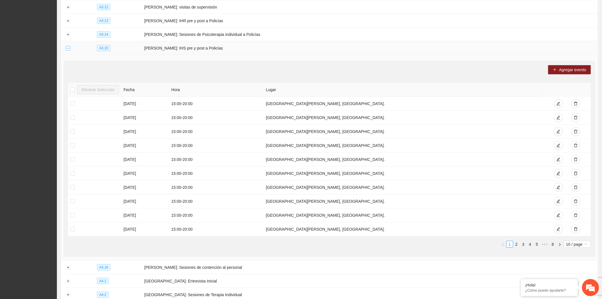
click at [67, 47] on button "Collapse row" at bounding box center [68, 48] width 5 height 5
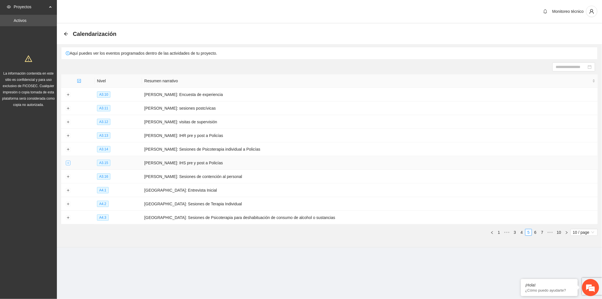
scroll to position [0, 0]
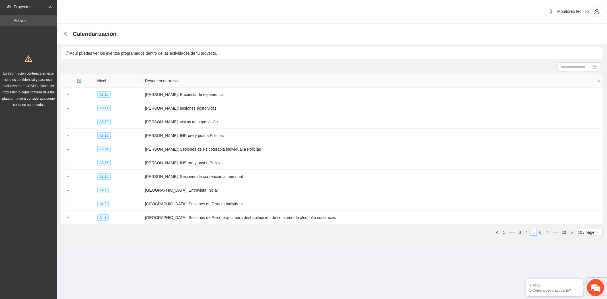
click at [161, 246] on section "Calendarización Aquí puedes ver los eventos programados dentro de las actividad…" at bounding box center [332, 135] width 550 height 223
click at [523, 234] on li "4" at bounding box center [526, 232] width 7 height 7
click at [67, 109] on button "Expand row" at bounding box center [68, 108] width 5 height 5
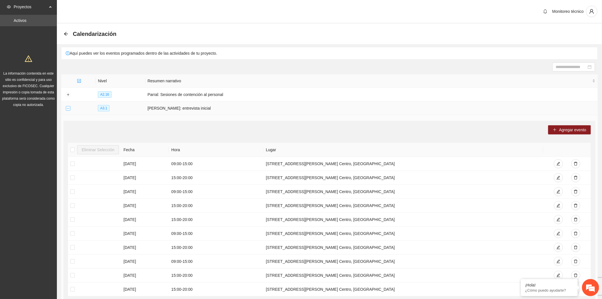
click at [67, 107] on button "Collapse row" at bounding box center [68, 108] width 5 height 5
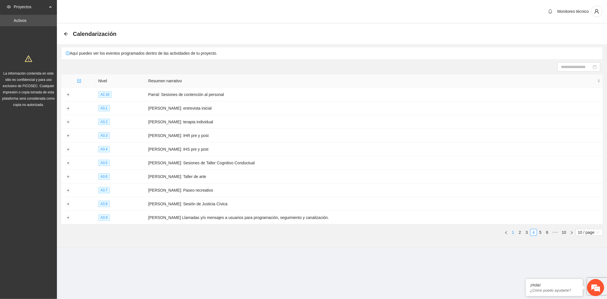
click at [513, 231] on link "1" at bounding box center [513, 232] width 6 height 6
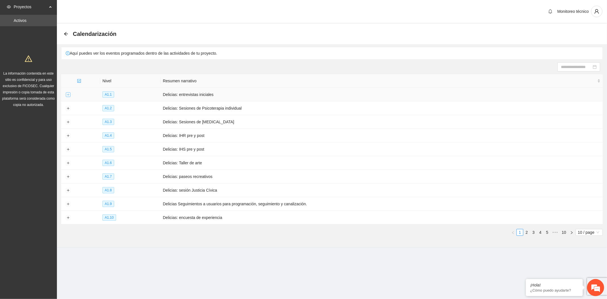
click at [69, 97] on button "Expand row" at bounding box center [68, 94] width 5 height 5
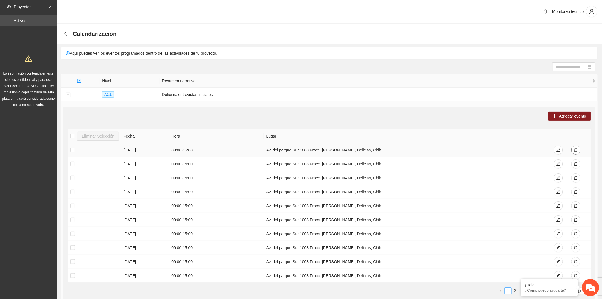
click at [576, 149] on icon "delete" at bounding box center [576, 150] width 4 height 4
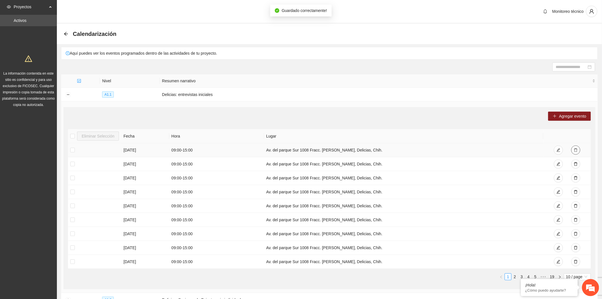
click at [576, 149] on icon "delete" at bounding box center [576, 150] width 4 height 4
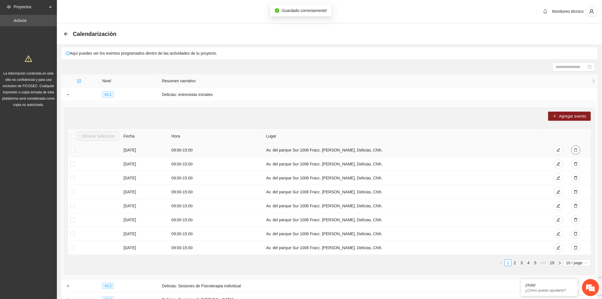
click at [576, 149] on icon "delete" at bounding box center [576, 150] width 4 height 4
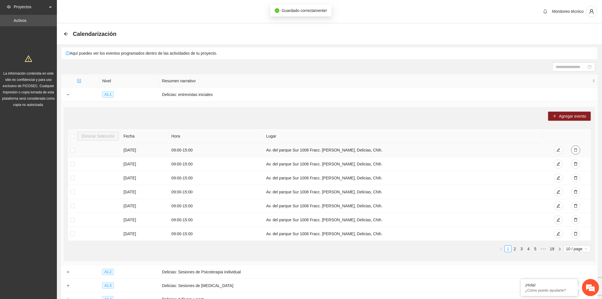
click at [576, 149] on icon "delete" at bounding box center [576, 150] width 4 height 4
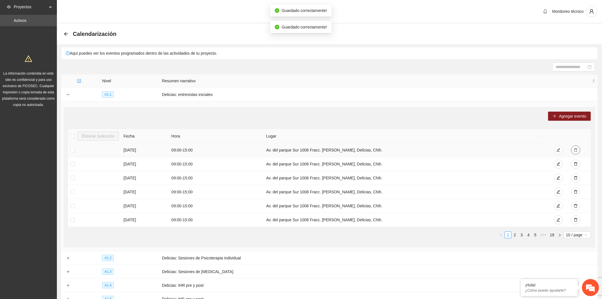
click at [576, 149] on icon "delete" at bounding box center [576, 150] width 4 height 4
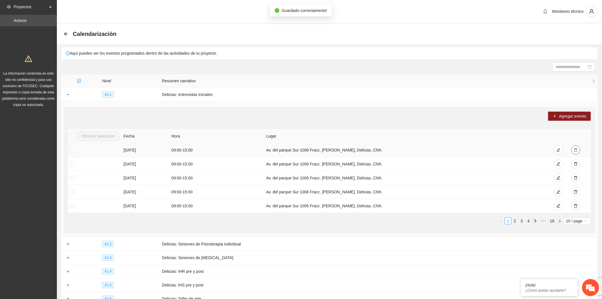
click at [576, 149] on icon "delete" at bounding box center [576, 150] width 4 height 4
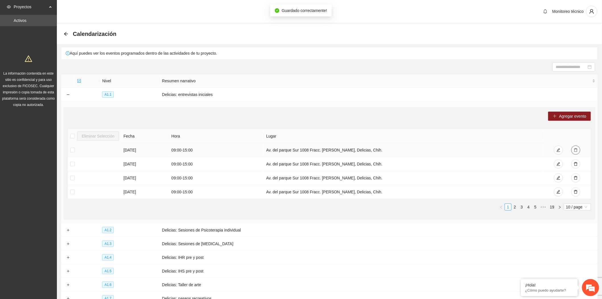
click at [576, 149] on icon "delete" at bounding box center [576, 150] width 4 height 4
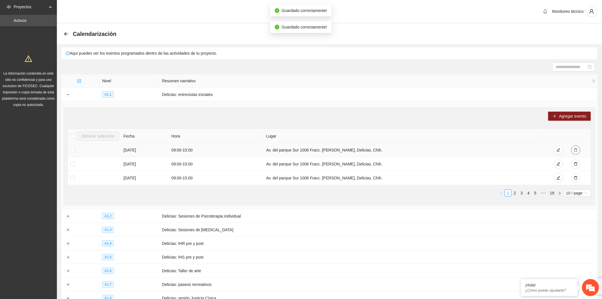
click at [576, 149] on icon "delete" at bounding box center [576, 150] width 4 height 4
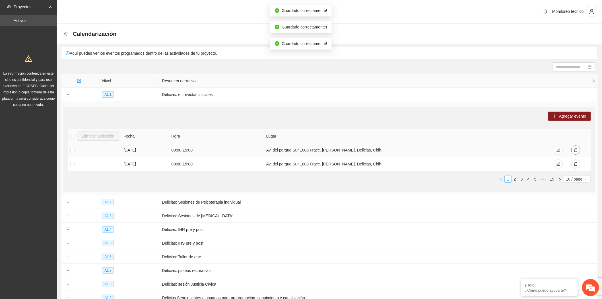
click at [576, 149] on icon "delete" at bounding box center [576, 150] width 4 height 4
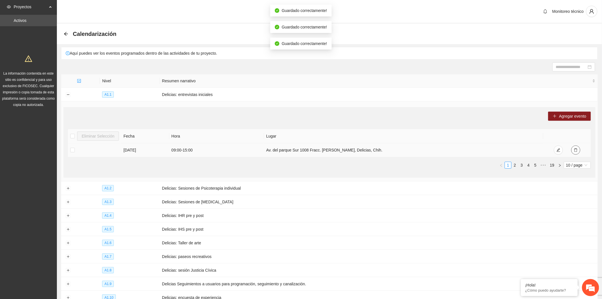
click at [576, 149] on icon "delete" at bounding box center [576, 150] width 4 height 4
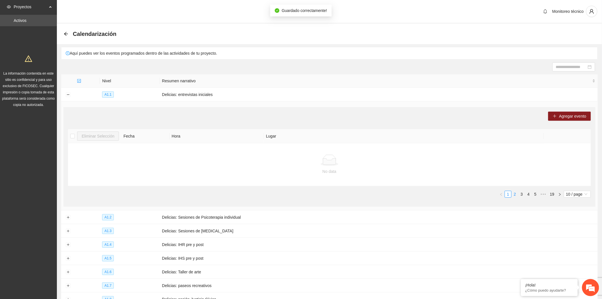
click at [515, 195] on link "2" at bounding box center [515, 194] width 6 height 6
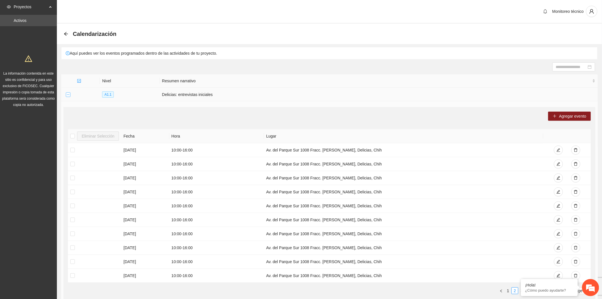
click at [68, 95] on button "Collapse row" at bounding box center [68, 94] width 5 height 5
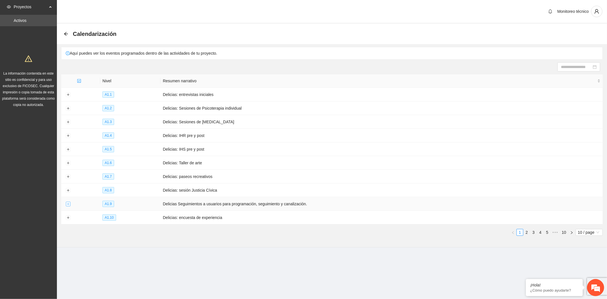
click at [68, 203] on button "Expand row" at bounding box center [68, 204] width 5 height 5
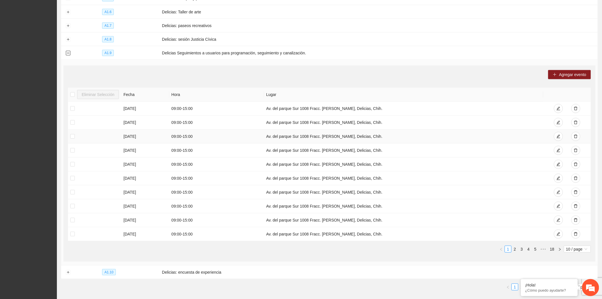
scroll to position [160, 0]
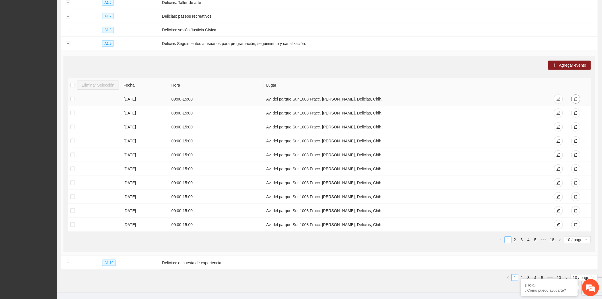
click at [574, 99] on icon "delete" at bounding box center [575, 99] width 3 height 4
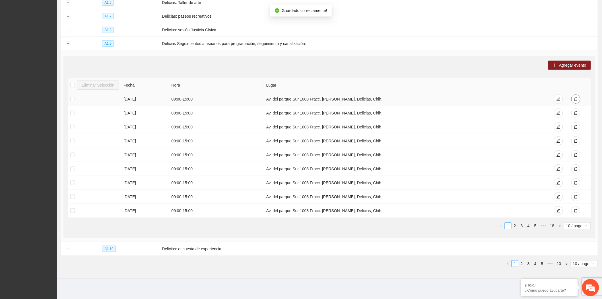
click at [574, 99] on icon "delete" at bounding box center [575, 99] width 3 height 4
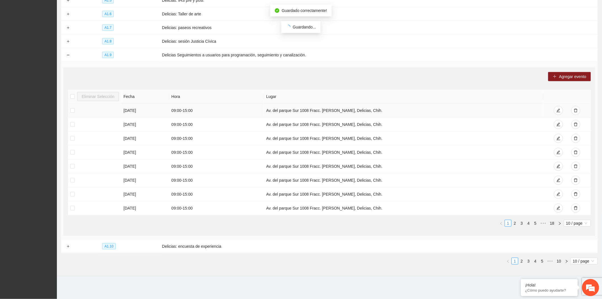
scroll to position [150, 0]
click at [574, 99] on th at bounding box center [566, 97] width 47 height 14
click at [577, 111] on icon "delete" at bounding box center [576, 110] width 4 height 4
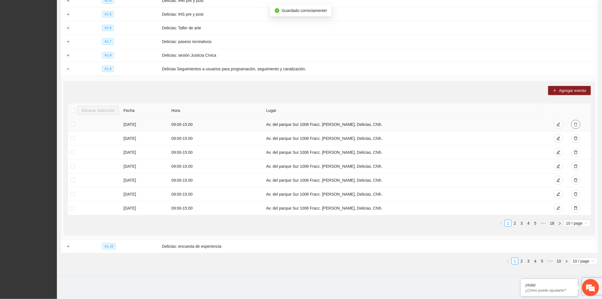
click at [575, 124] on icon "delete" at bounding box center [576, 124] width 4 height 4
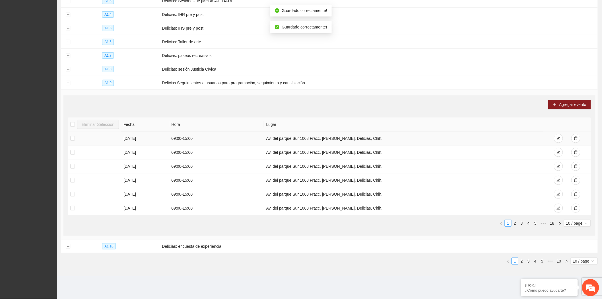
scroll to position [122, 0]
click at [575, 138] on icon "delete" at bounding box center [576, 138] width 4 height 4
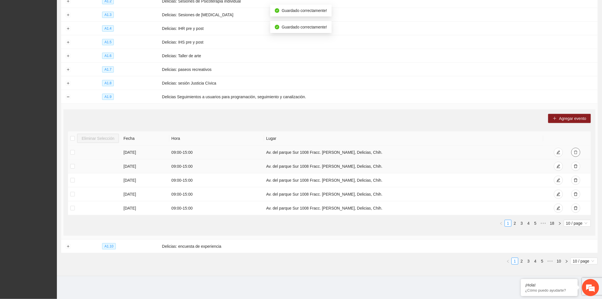
scroll to position [108, 0]
click at [575, 150] on icon "delete" at bounding box center [576, 152] width 4 height 4
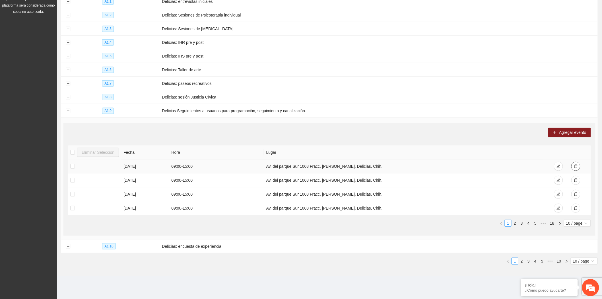
click at [574, 166] on icon "delete" at bounding box center [576, 166] width 4 height 4
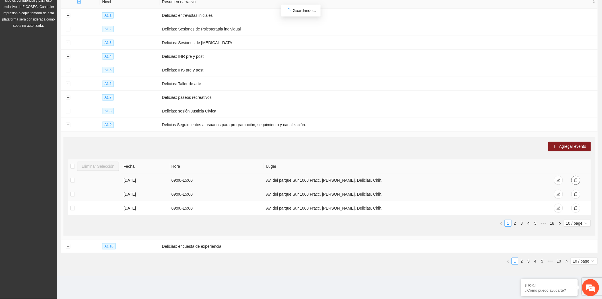
scroll to position [80, 0]
click at [575, 181] on icon "delete" at bounding box center [575, 180] width 3 height 4
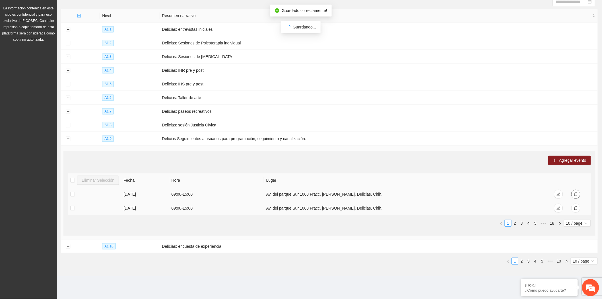
scroll to position [66, 0]
click at [576, 196] on span "delete" at bounding box center [576, 194] width 4 height 5
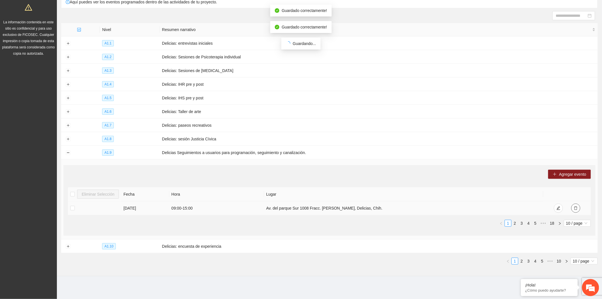
scroll to position [52, 0]
click at [575, 208] on icon "delete" at bounding box center [576, 208] width 4 height 4
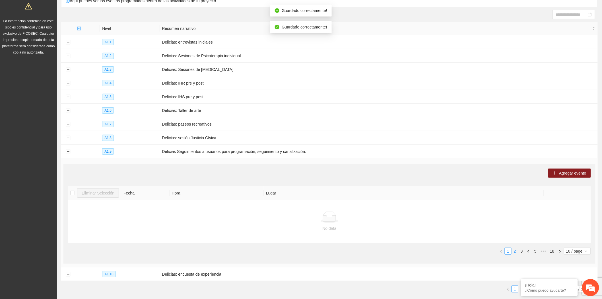
click at [515, 250] on link "2" at bounding box center [515, 251] width 6 height 6
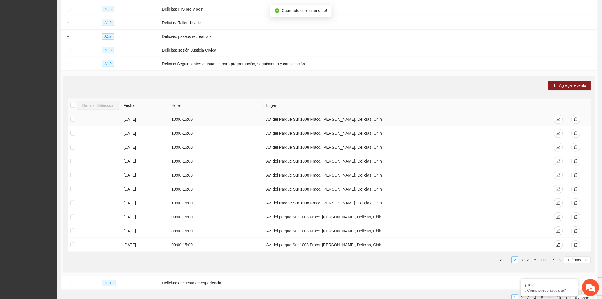
scroll to position [147, 0]
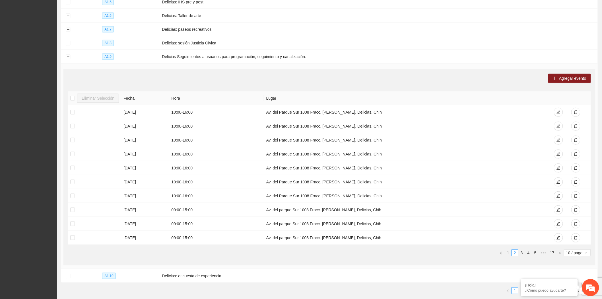
click at [396, 264] on div "Agregar evento Eliminar Selección [PERSON_NAME] [DATE] 10:00 - 16:00 Av. del Pa…" at bounding box center [329, 167] width 532 height 196
click at [68, 58] on button "Collapse row" at bounding box center [68, 57] width 5 height 5
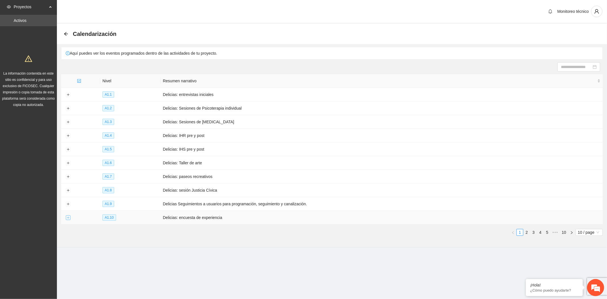
click at [69, 220] on button "Expand row" at bounding box center [68, 217] width 5 height 5
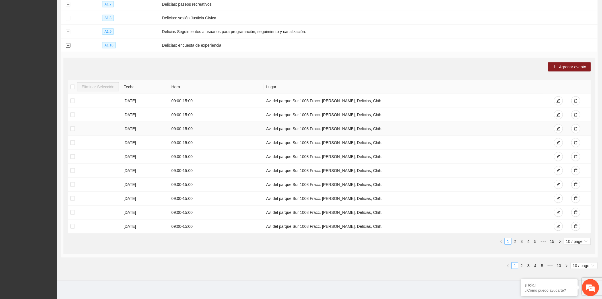
scroll to position [178, 0]
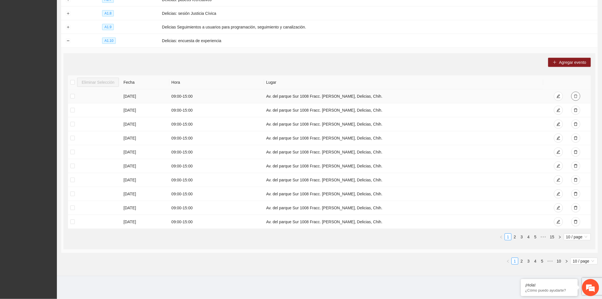
click at [574, 95] on icon "delete" at bounding box center [576, 96] width 4 height 4
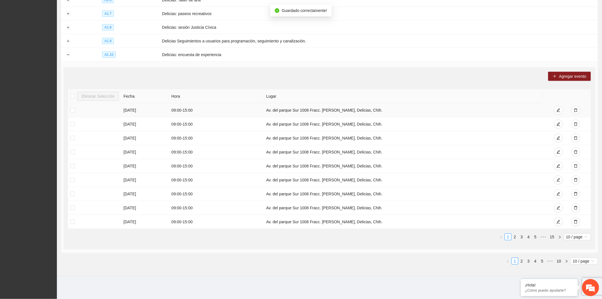
scroll to position [164, 0]
click at [575, 109] on icon "delete" at bounding box center [575, 110] width 3 height 4
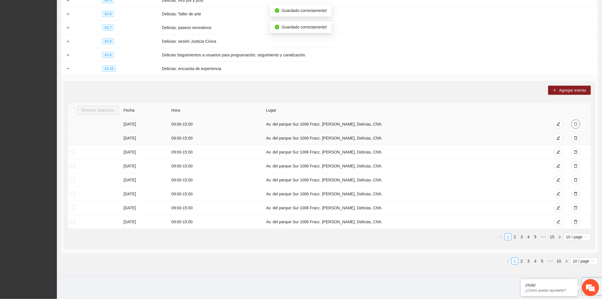
click at [576, 123] on icon "delete" at bounding box center [576, 124] width 4 height 4
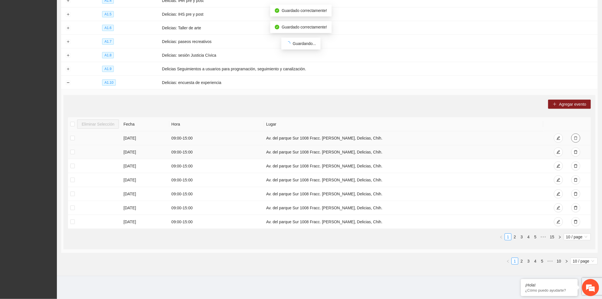
scroll to position [136, 0]
click at [575, 138] on icon "delete" at bounding box center [576, 138] width 4 height 4
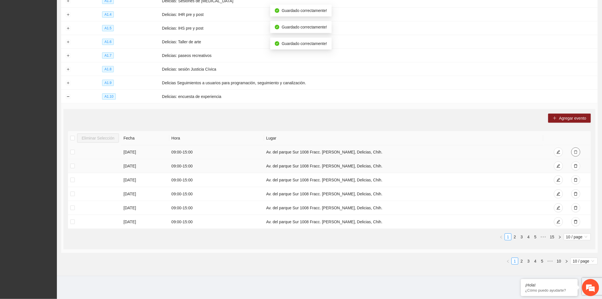
click at [576, 150] on icon "delete" at bounding box center [575, 152] width 3 height 4
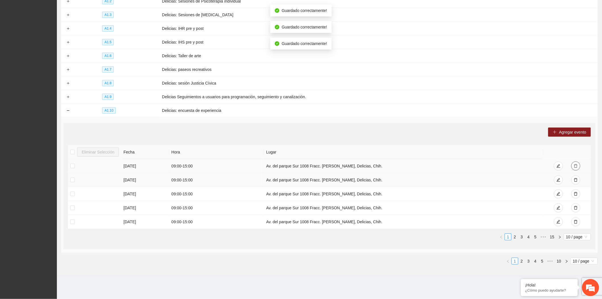
scroll to position [108, 0]
click at [573, 165] on button "button" at bounding box center [575, 165] width 9 height 9
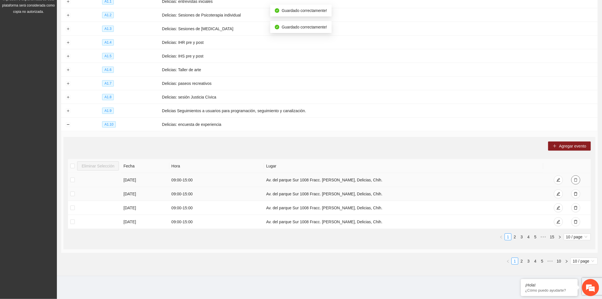
click at [575, 178] on icon "delete" at bounding box center [575, 180] width 3 height 4
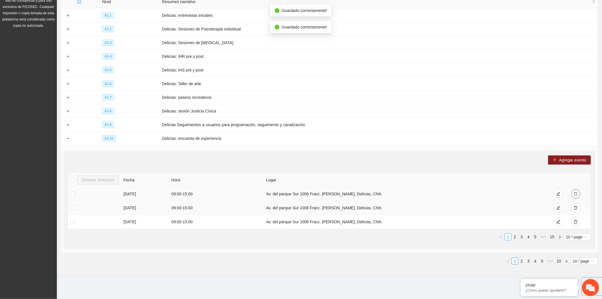
click at [575, 192] on icon "delete" at bounding box center [575, 194] width 3 height 4
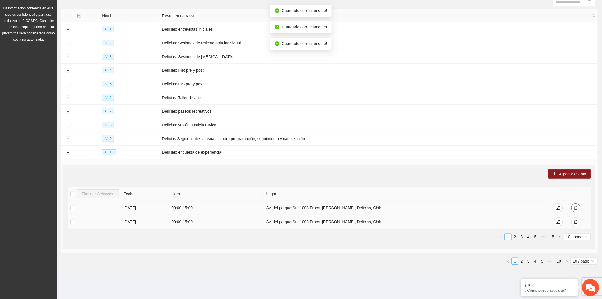
click at [577, 210] on span "delete" at bounding box center [576, 208] width 4 height 5
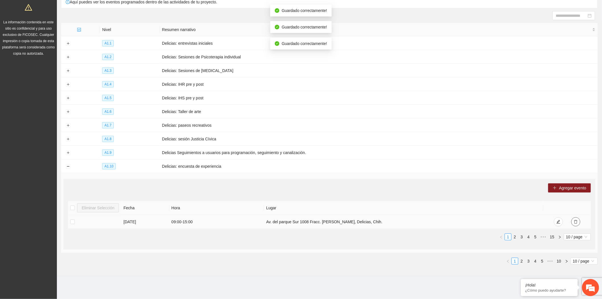
click at [575, 221] on icon "delete" at bounding box center [576, 222] width 4 height 4
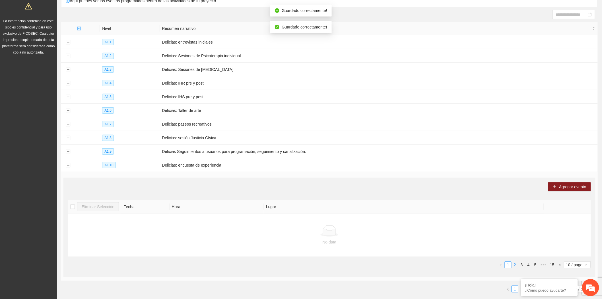
click at [516, 265] on link "2" at bounding box center [515, 264] width 6 height 6
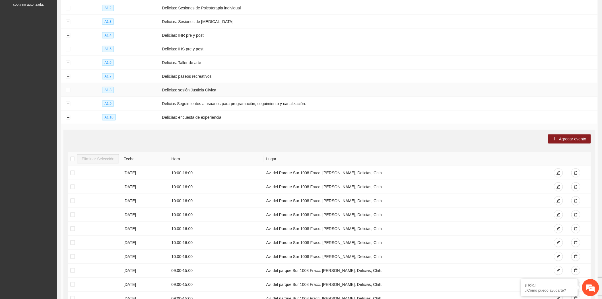
scroll to position [178, 0]
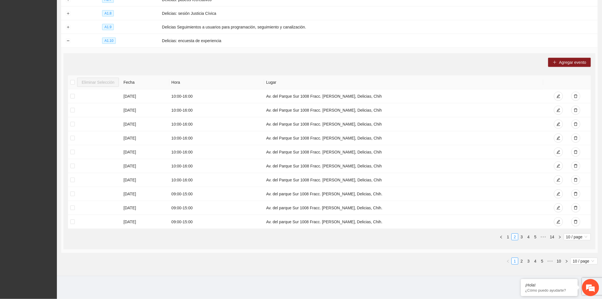
click at [195, 260] on ul "1 2 3 4 5 ••• 10 10 / page" at bounding box center [329, 260] width 536 height 7
click at [391, 64] on div "Agregar evento" at bounding box center [329, 62] width 523 height 9
click at [132, 70] on div "Agregar evento Eliminar Selección [PERSON_NAME] [DATE] 10:00 - 16:00 Av. del Pa…" at bounding box center [329, 151] width 532 height 196
click at [362, 61] on div "Agregar evento" at bounding box center [329, 62] width 523 height 9
